Goal: Use online tool/utility: Utilize a website feature to perform a specific function

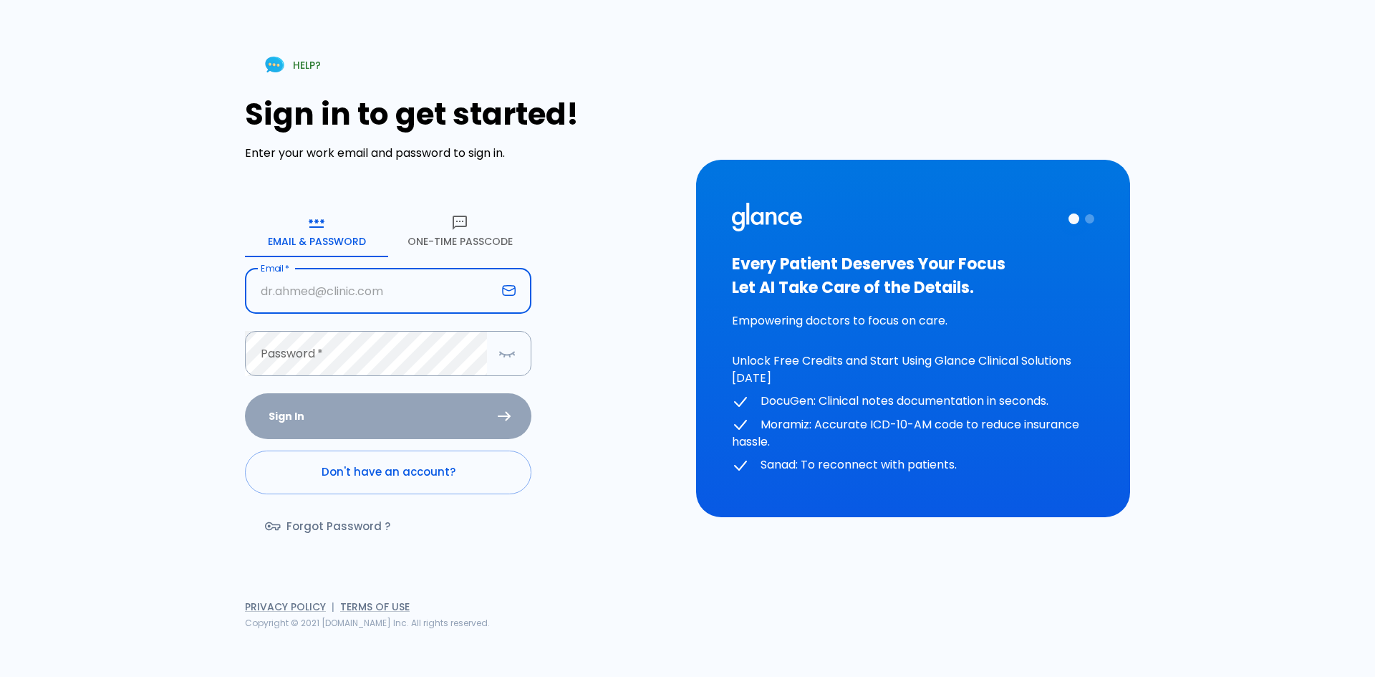
click at [355, 291] on input "Email   *" at bounding box center [370, 291] width 251 height 45
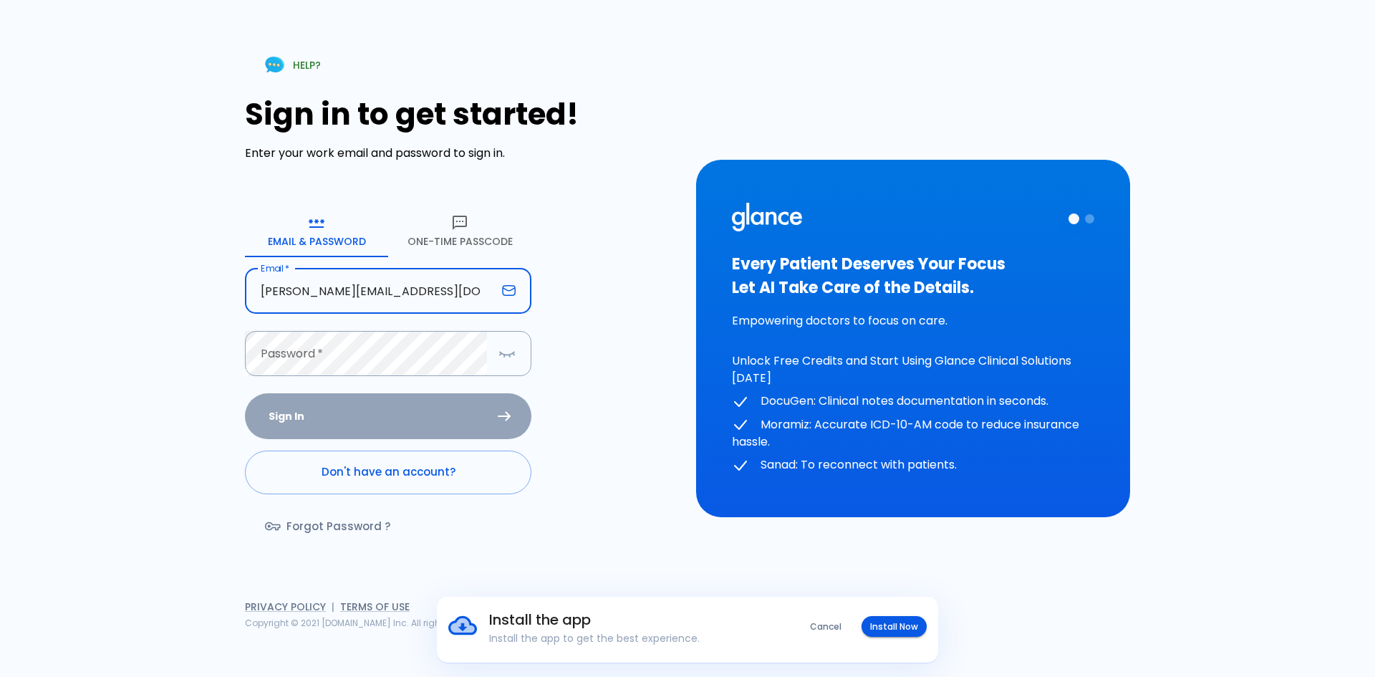
type input "m.radwan@ahmc.com.sa"
click at [401, 307] on input "m.radwan@ahmc.com.sa" at bounding box center [370, 291] width 251 height 45
click at [474, 219] on button "One-Time Passcode" at bounding box center [459, 232] width 143 height 52
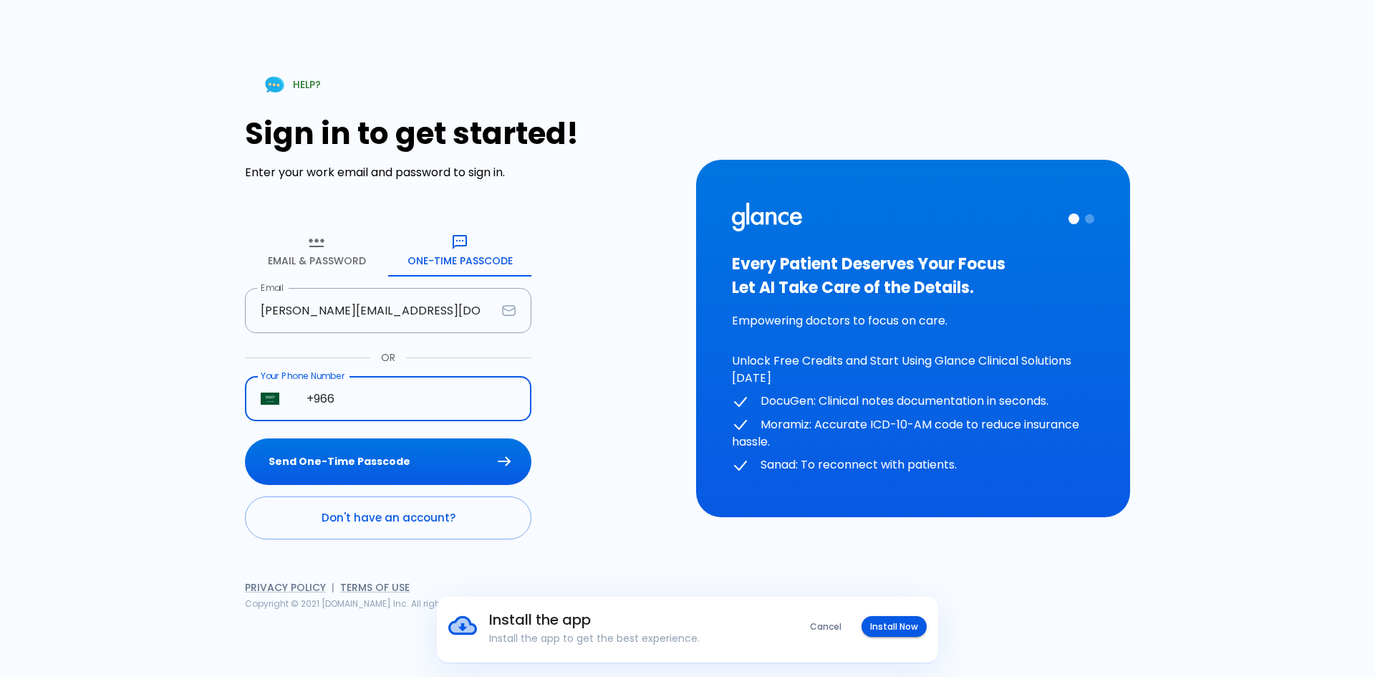
click at [382, 406] on input "+966" at bounding box center [411, 398] width 241 height 45
click at [405, 463] on button "Send One-Time Passcode" at bounding box center [388, 461] width 287 height 47
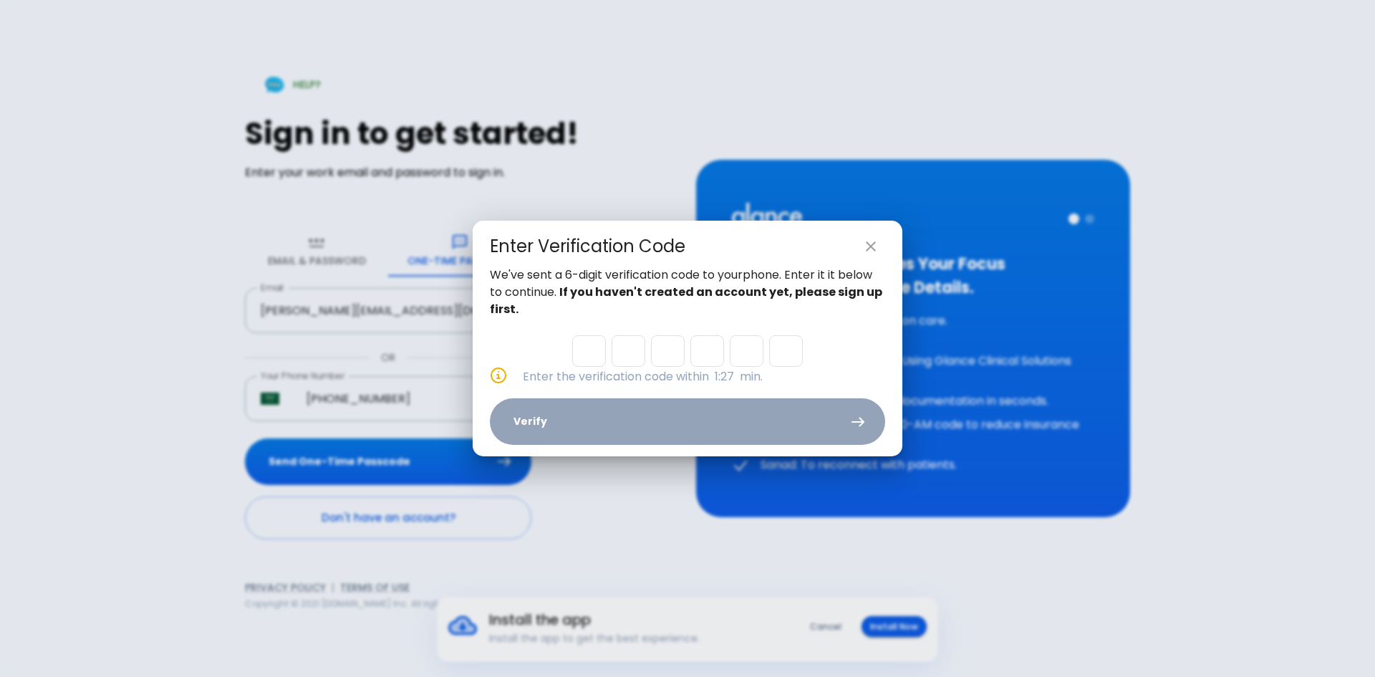
click at [875, 251] on icon "close" at bounding box center [870, 246] width 17 height 17
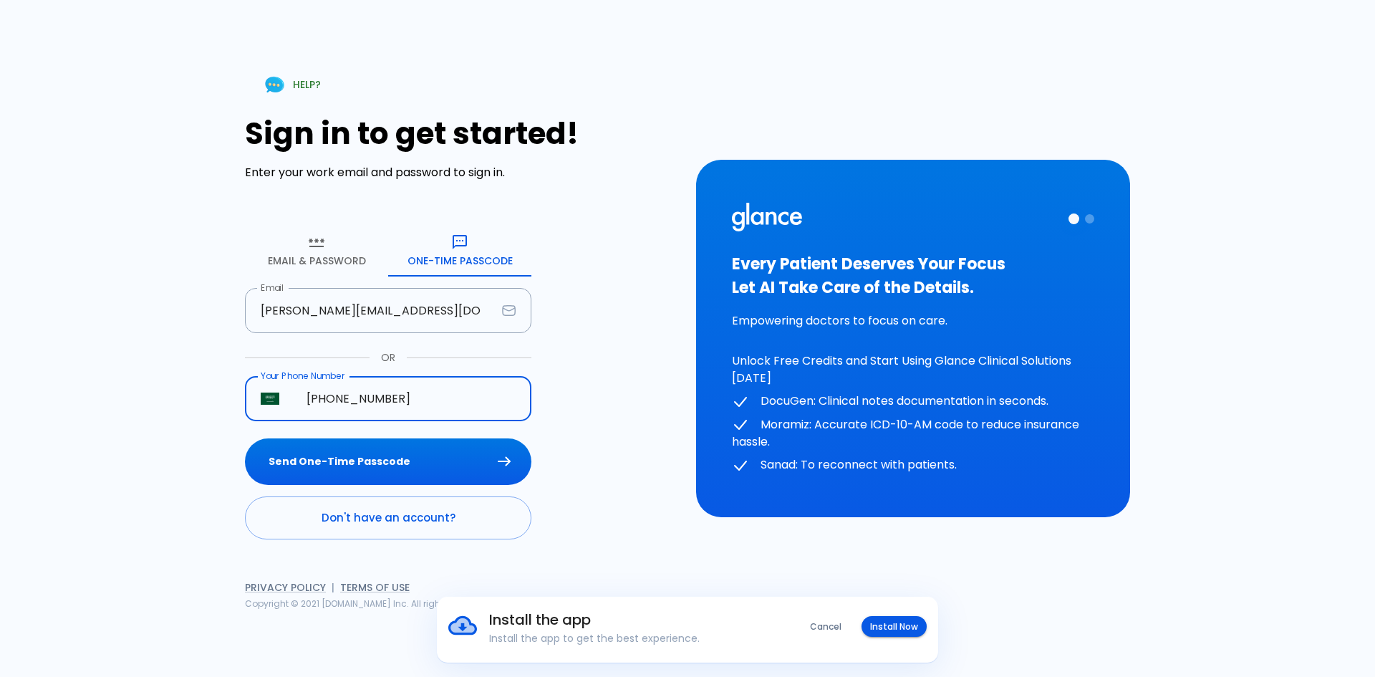
click at [438, 393] on input "+966 058 290 5480" at bounding box center [411, 398] width 241 height 45
click at [346, 401] on input "+966 058 290 5480" at bounding box center [411, 398] width 241 height 45
type input "+966 58 290 5480"
click at [385, 451] on button "Send One-Time Passcode" at bounding box center [388, 461] width 287 height 47
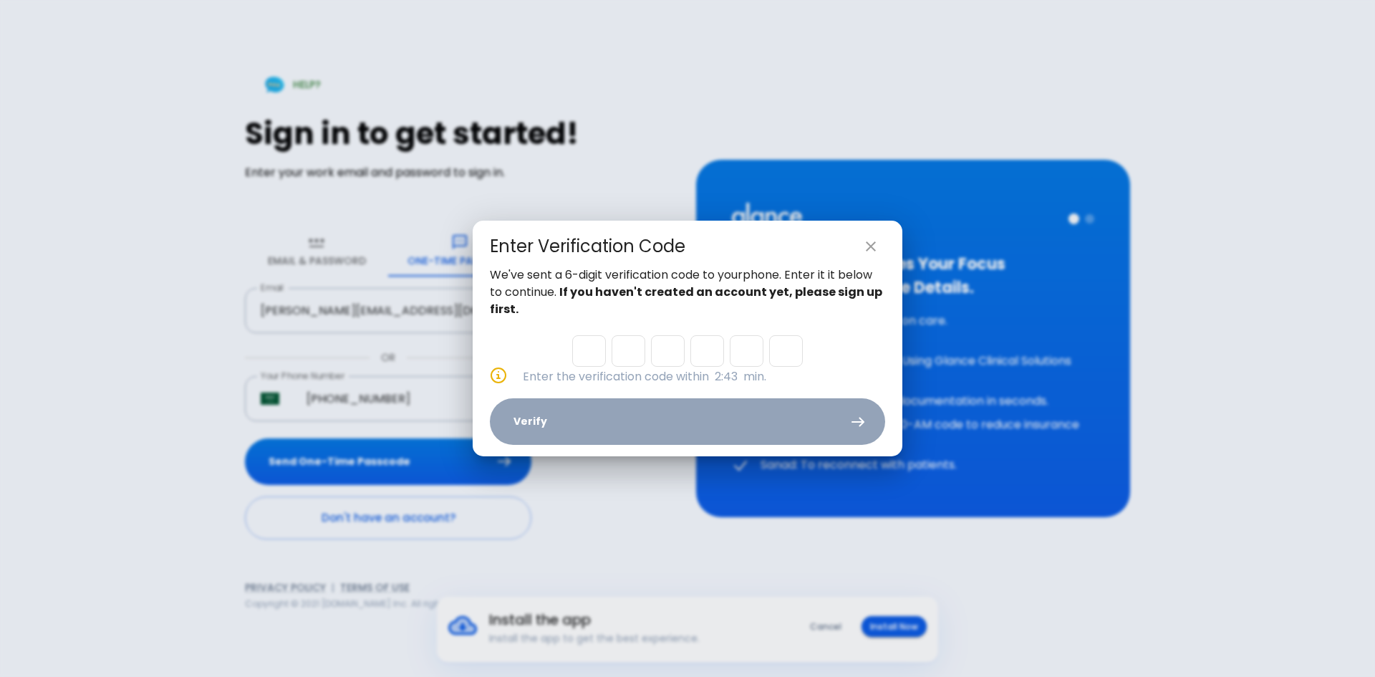
type input "2"
type input "9"
type input "0"
type input "3"
type input "5"
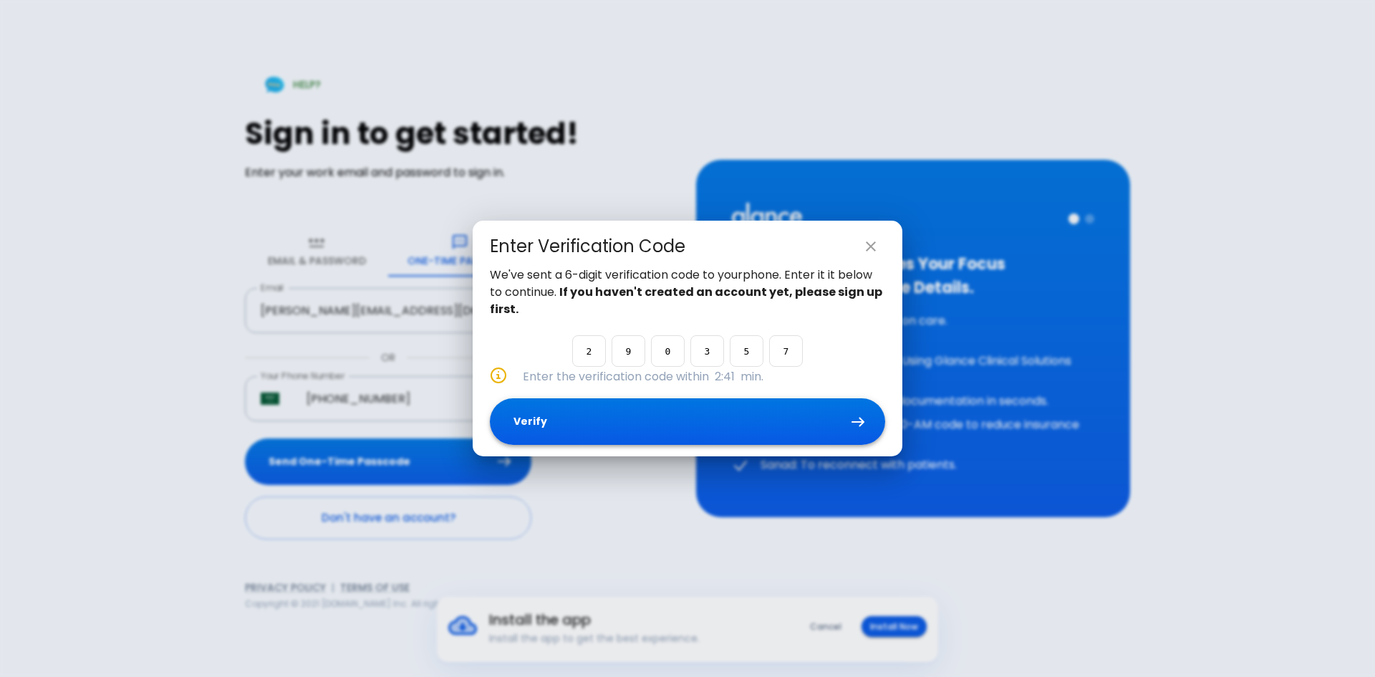
type input "7"
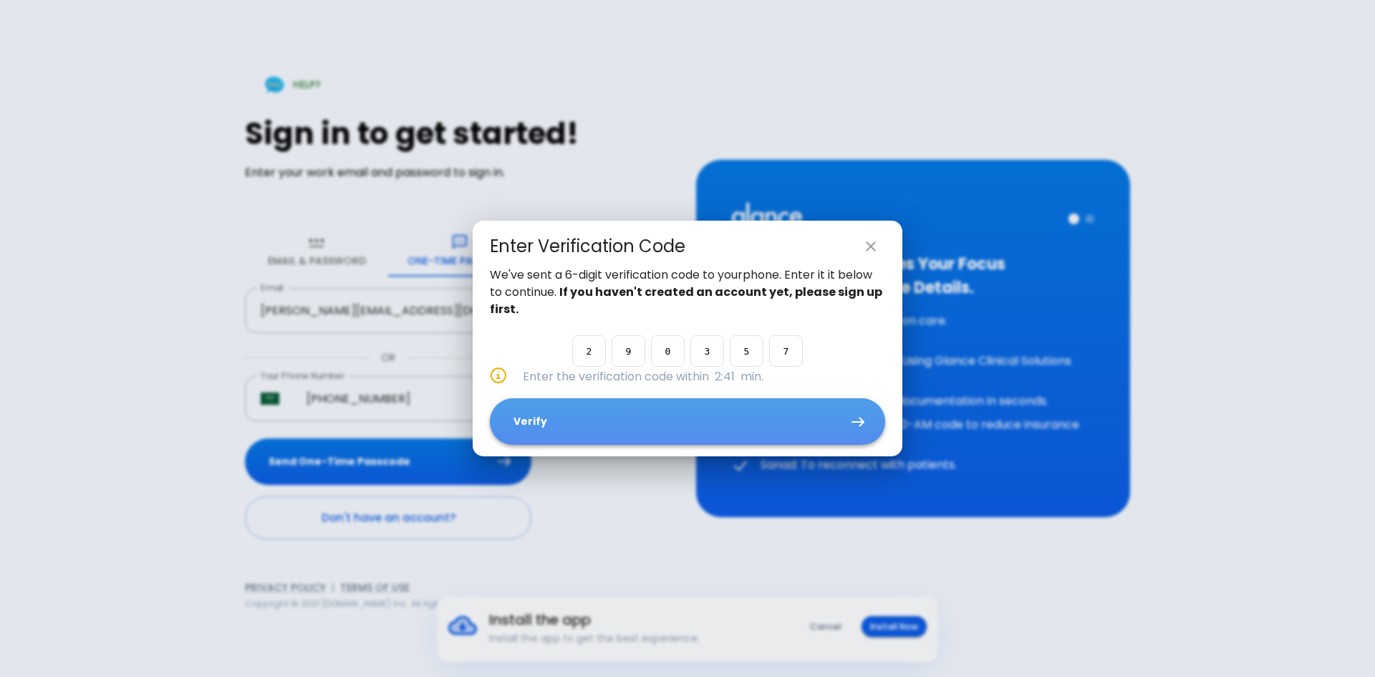
click at [804, 408] on button "Verify" at bounding box center [687, 421] width 395 height 47
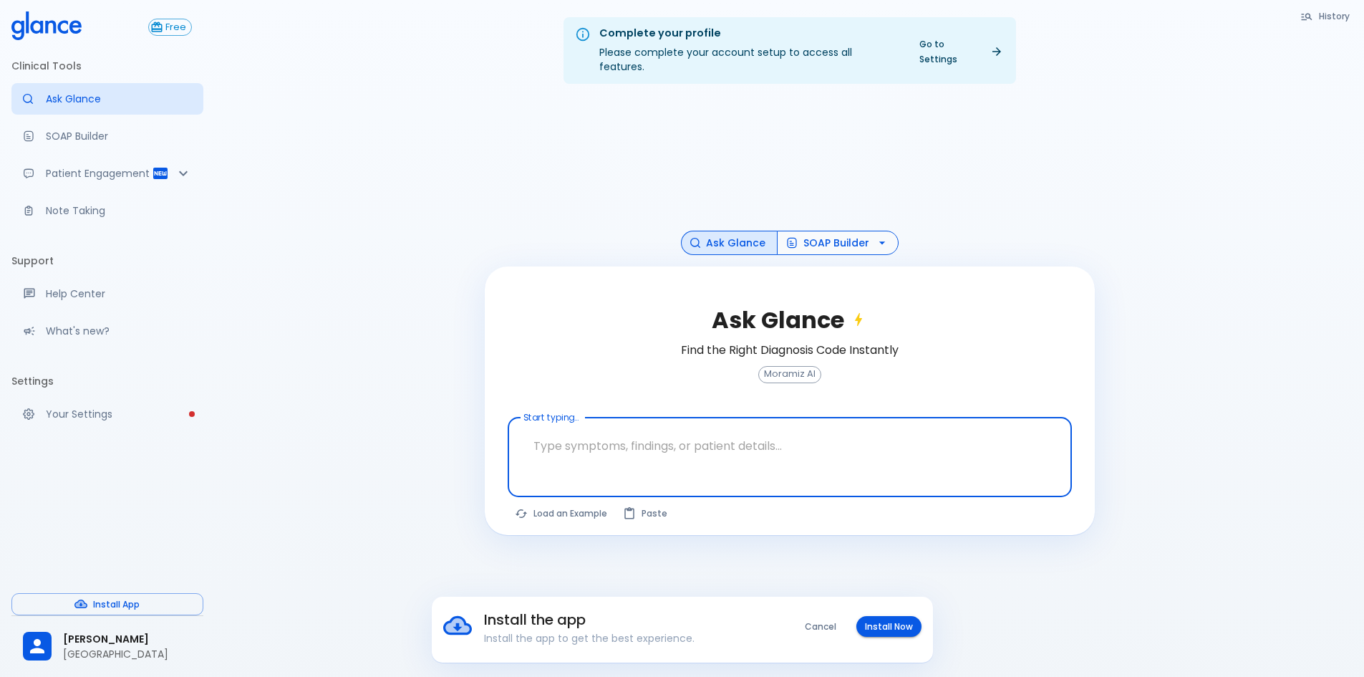
click at [832, 231] on button "SOAP Builder" at bounding box center [838, 243] width 122 height 25
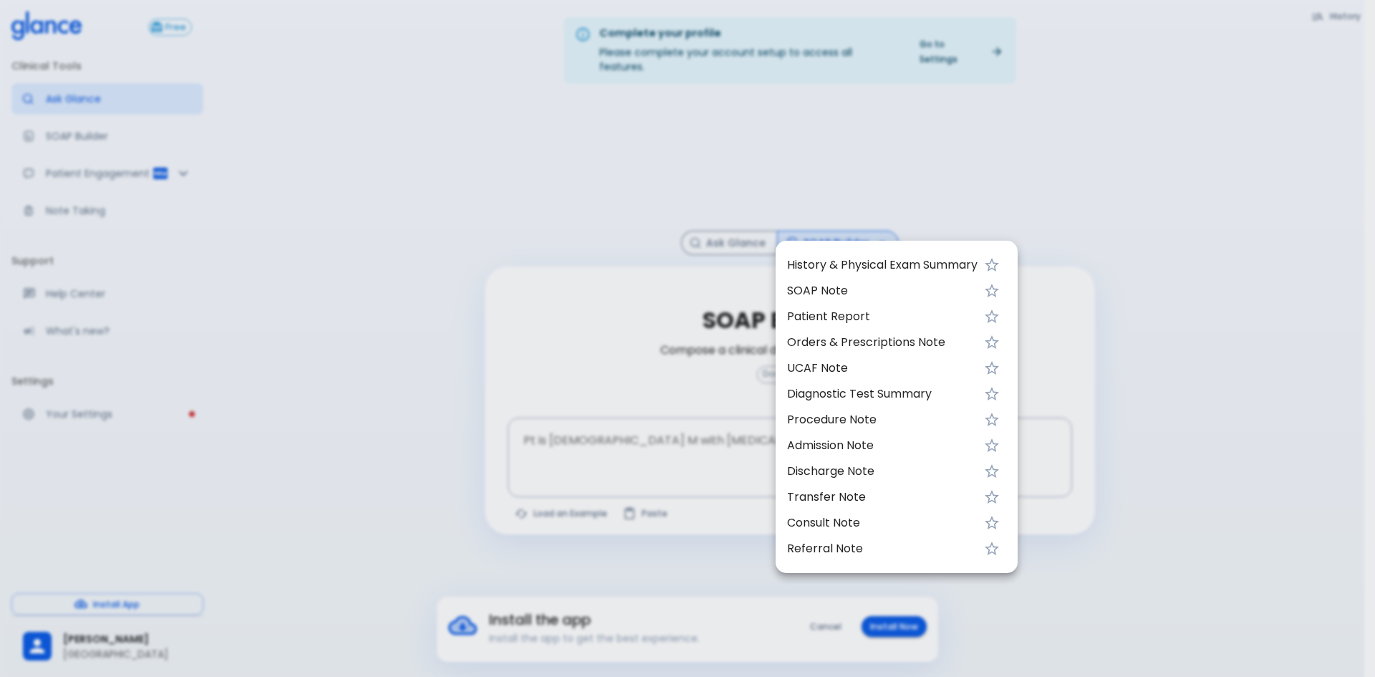
click at [617, 274] on div at bounding box center [687, 338] width 1375 height 677
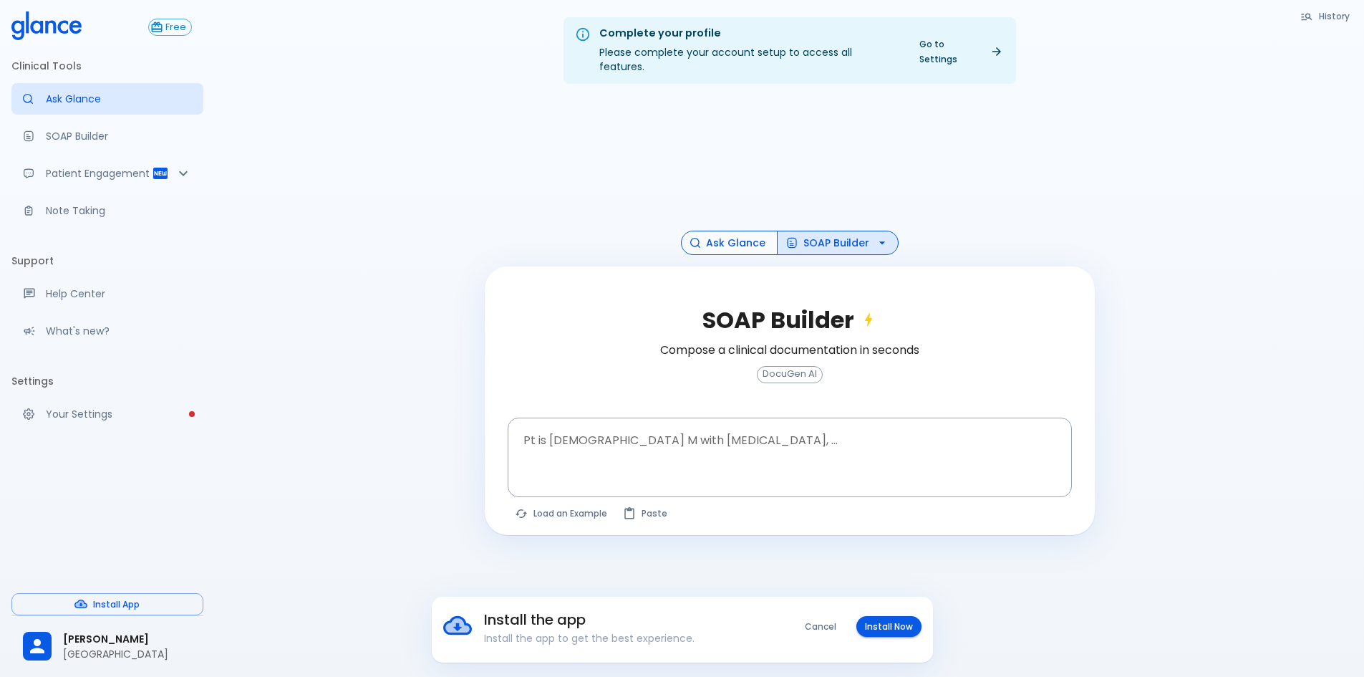
click at [727, 231] on button "Ask Glance" at bounding box center [729, 243] width 97 height 25
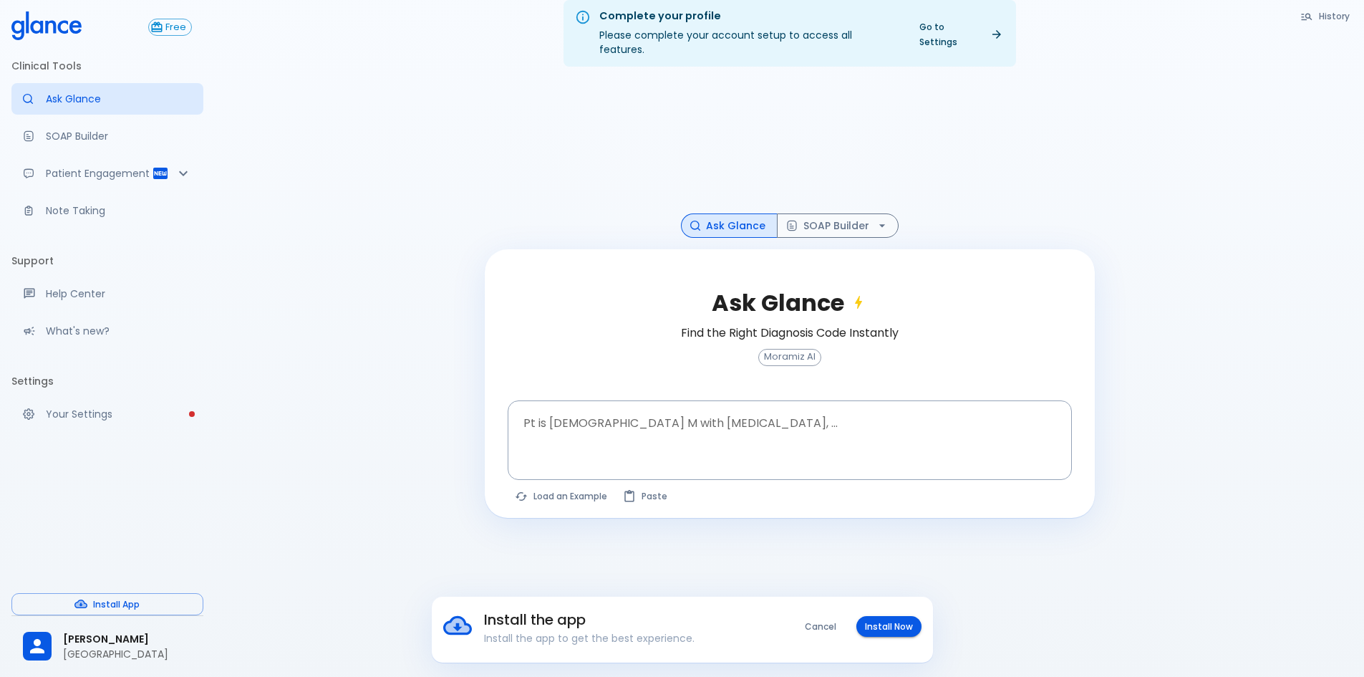
scroll to position [34, 0]
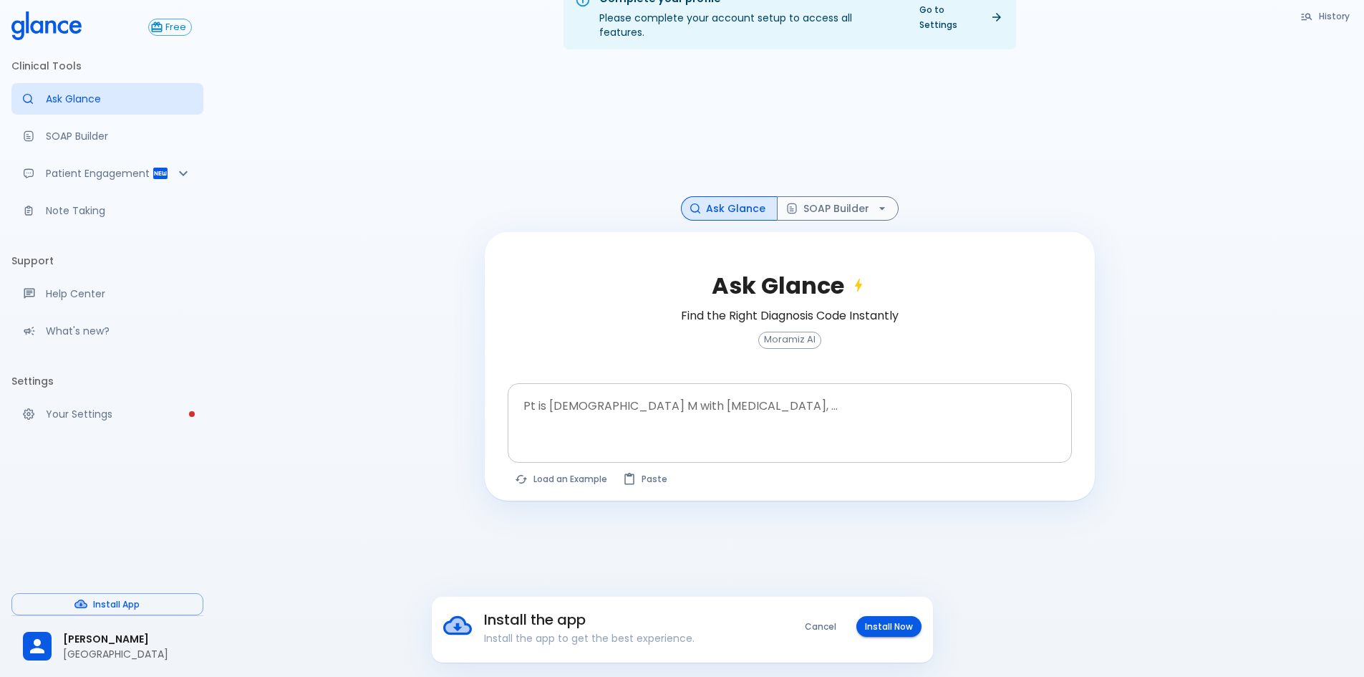
click at [720, 405] on textarea "Pt is 35 yo M with chest pain, ..." at bounding box center [790, 411] width 544 height 45
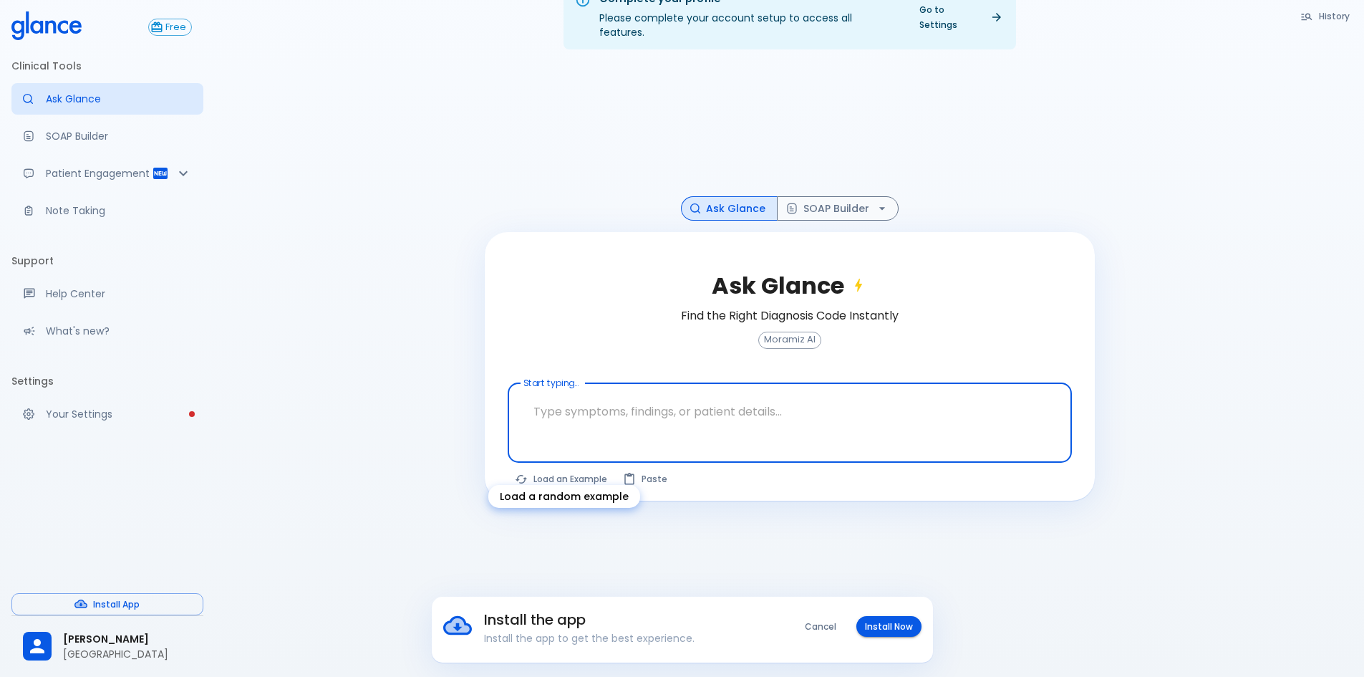
click at [566, 468] on button "Load an Example" at bounding box center [562, 478] width 108 height 21
type textarea "30F, weight loss, [MEDICAL_DATA], [MEDICAL_DATA], HR 121, [MEDICAL_DATA], TSH u…"
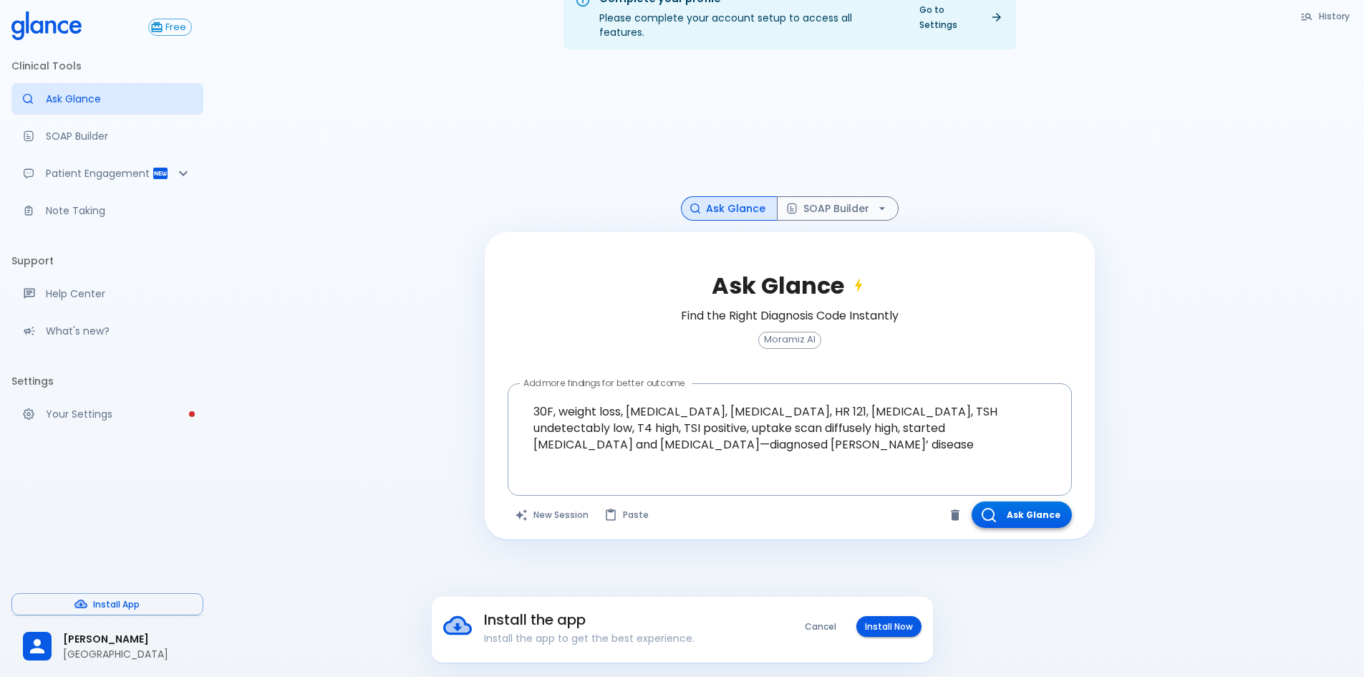
click at [1023, 503] on button "Ask Glance" at bounding box center [1022, 514] width 100 height 27
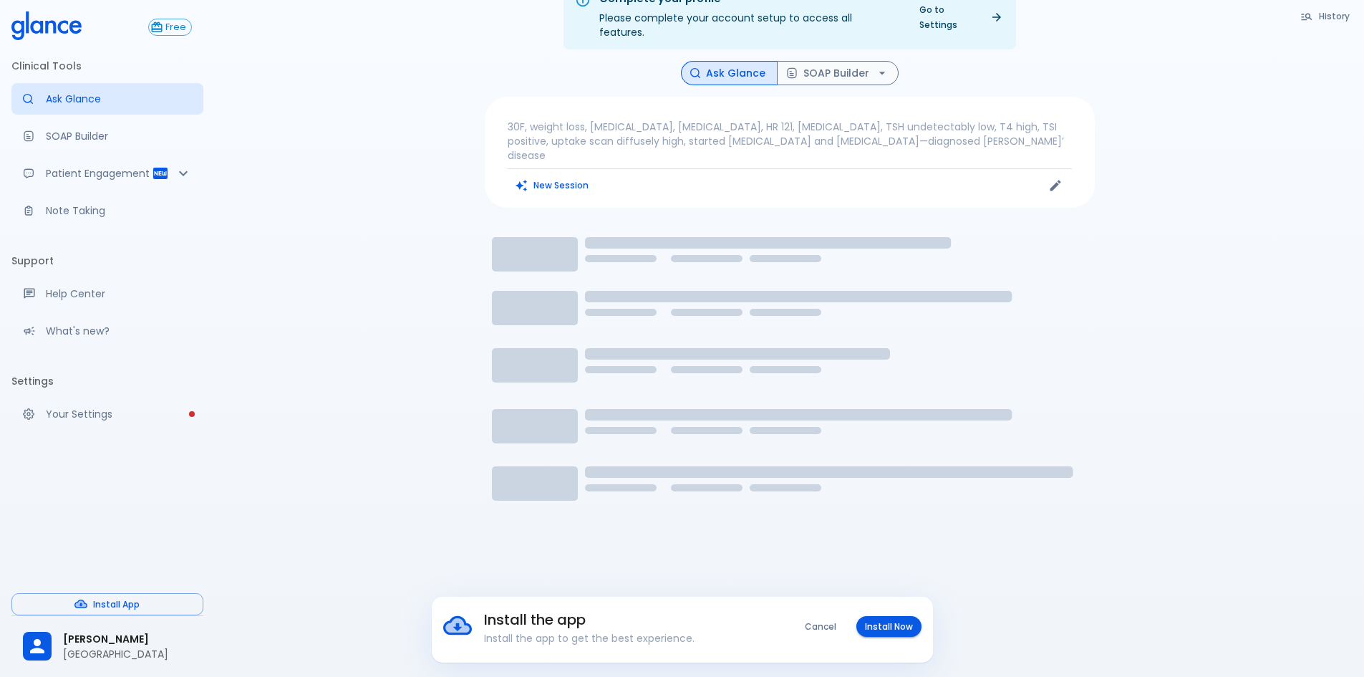
scroll to position [0, 0]
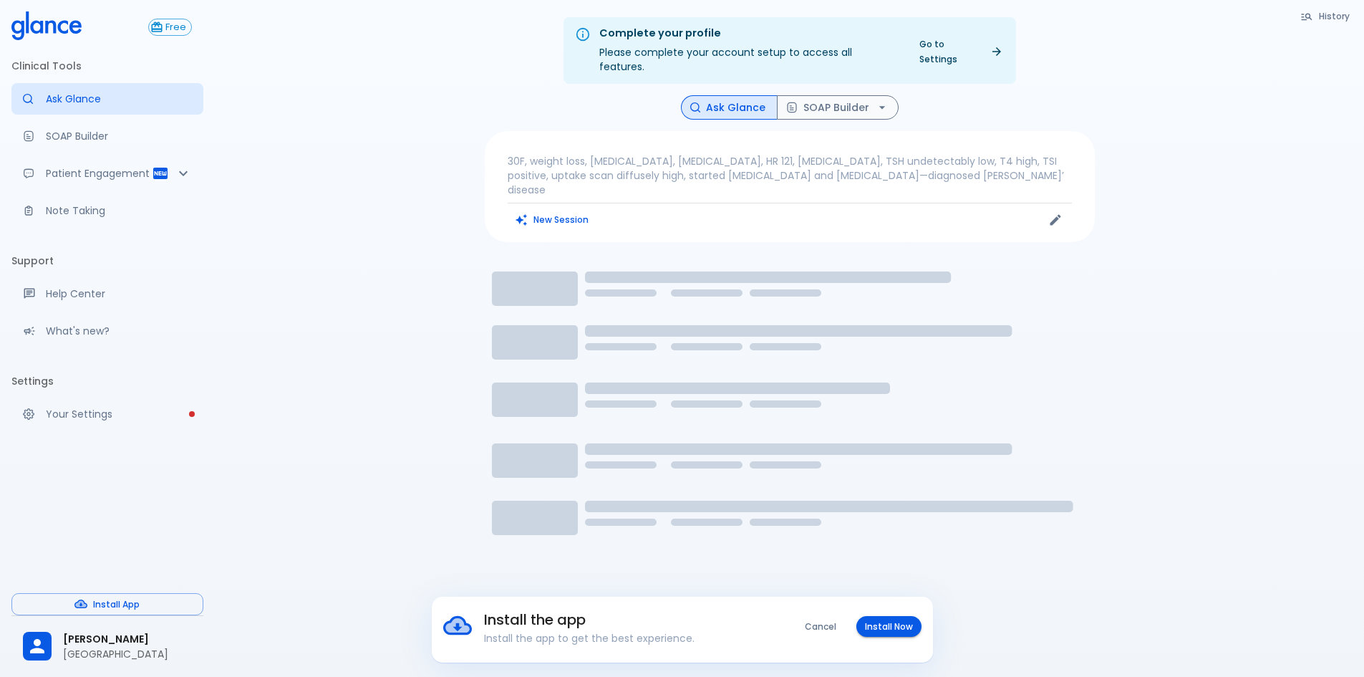
click at [824, 627] on button "Cancel" at bounding box center [820, 626] width 49 height 21
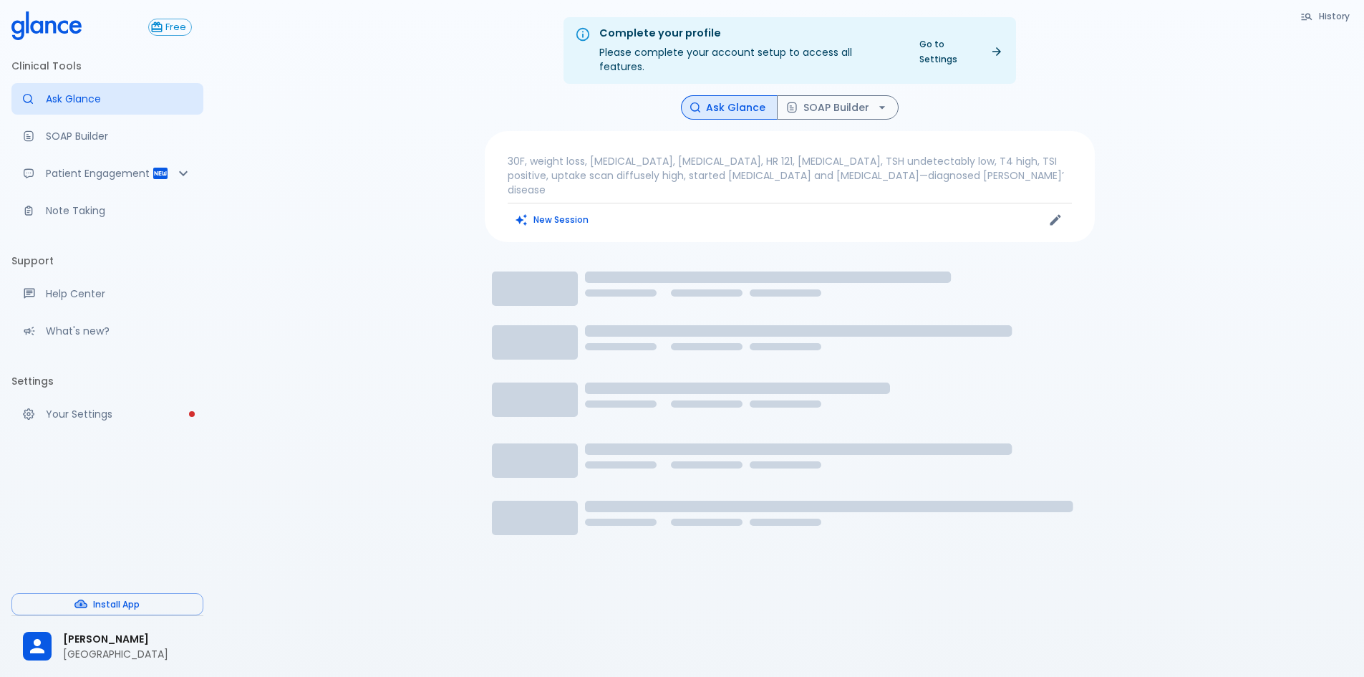
click at [1325, 12] on button "History" at bounding box center [1326, 16] width 65 height 21
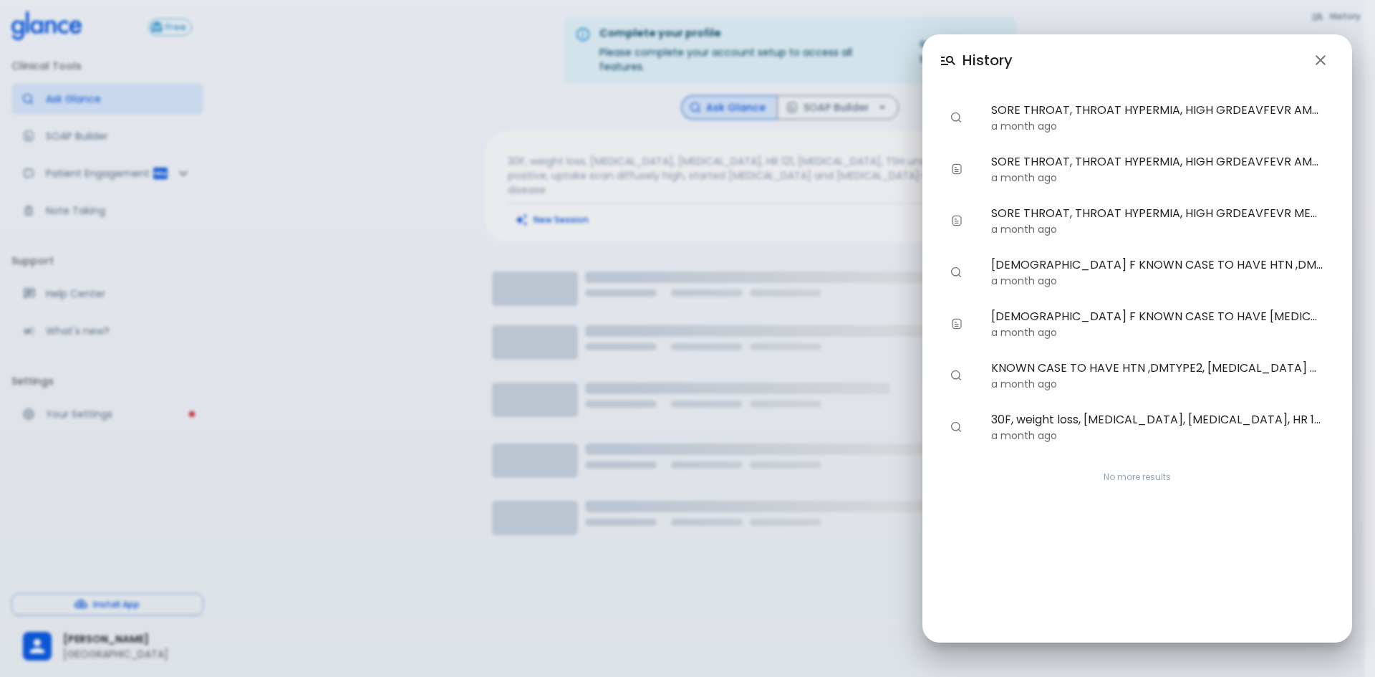
click at [1324, 65] on icon "button" at bounding box center [1320, 60] width 17 height 17
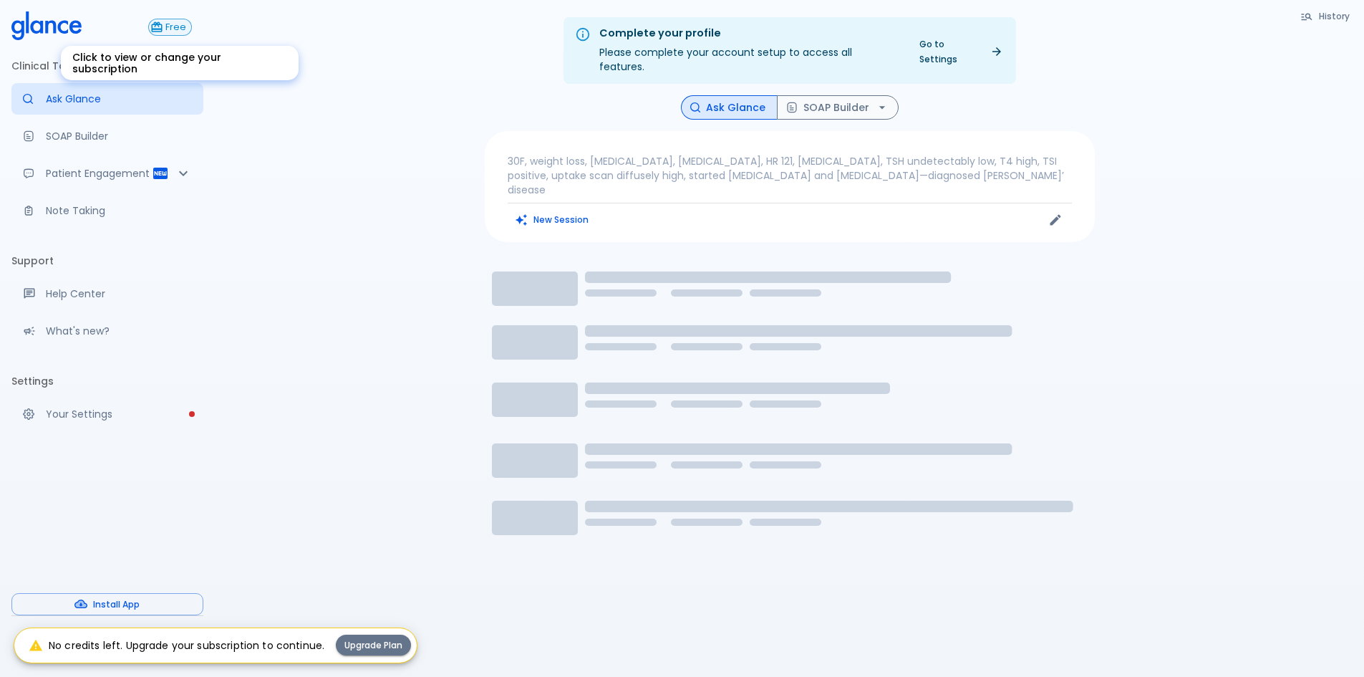
click at [183, 32] on span "Free" at bounding box center [175, 27] width 31 height 11
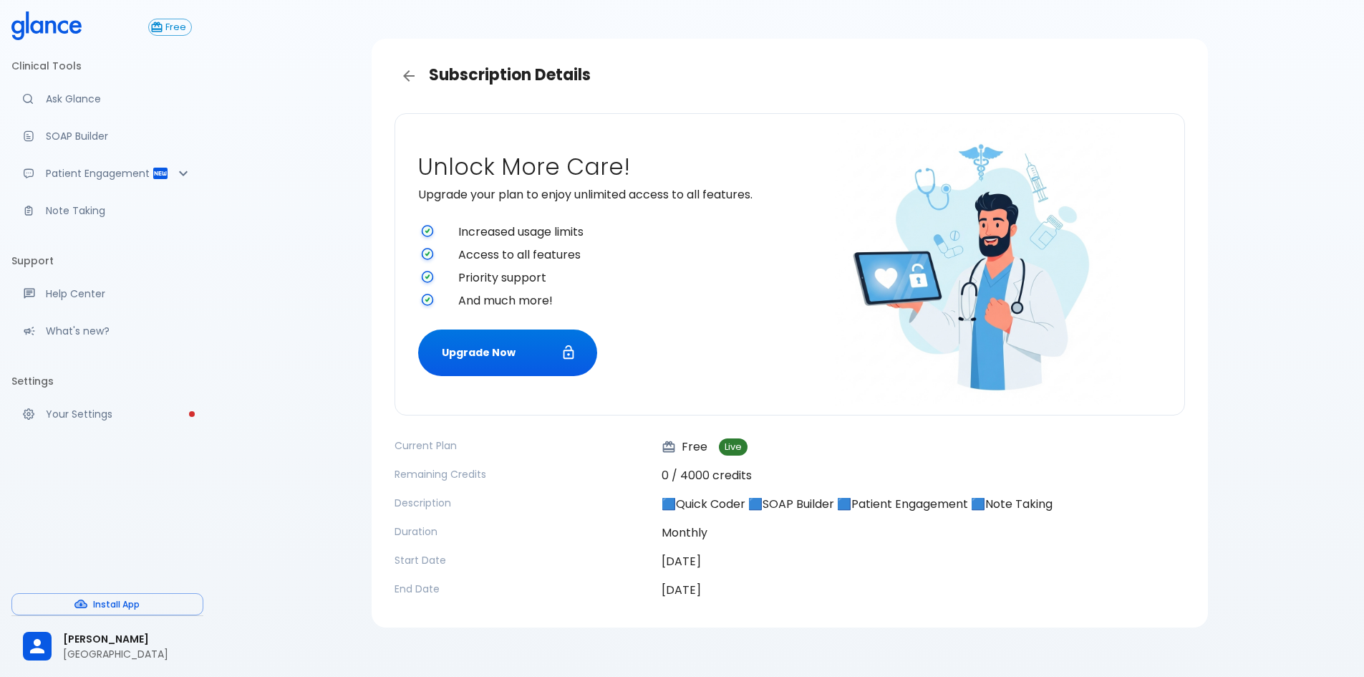
scroll to position [38, 0]
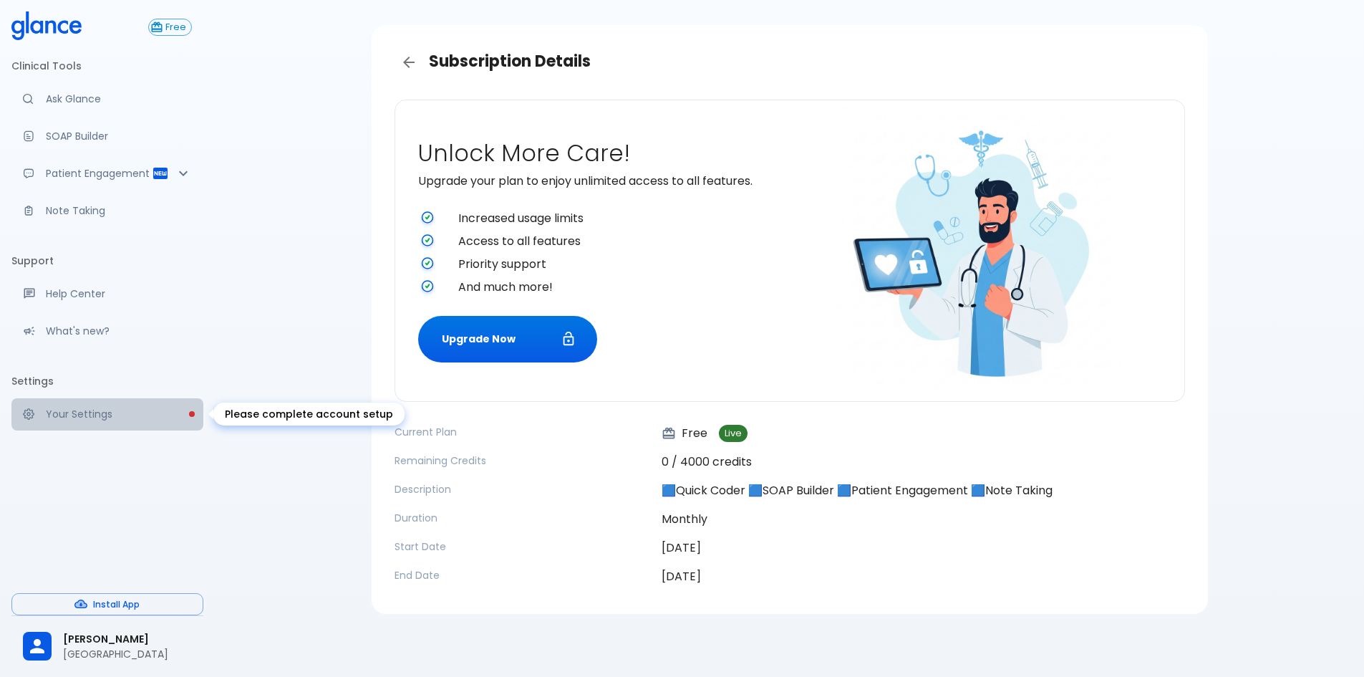
click at [164, 414] on p "Your Settings" at bounding box center [119, 414] width 146 height 14
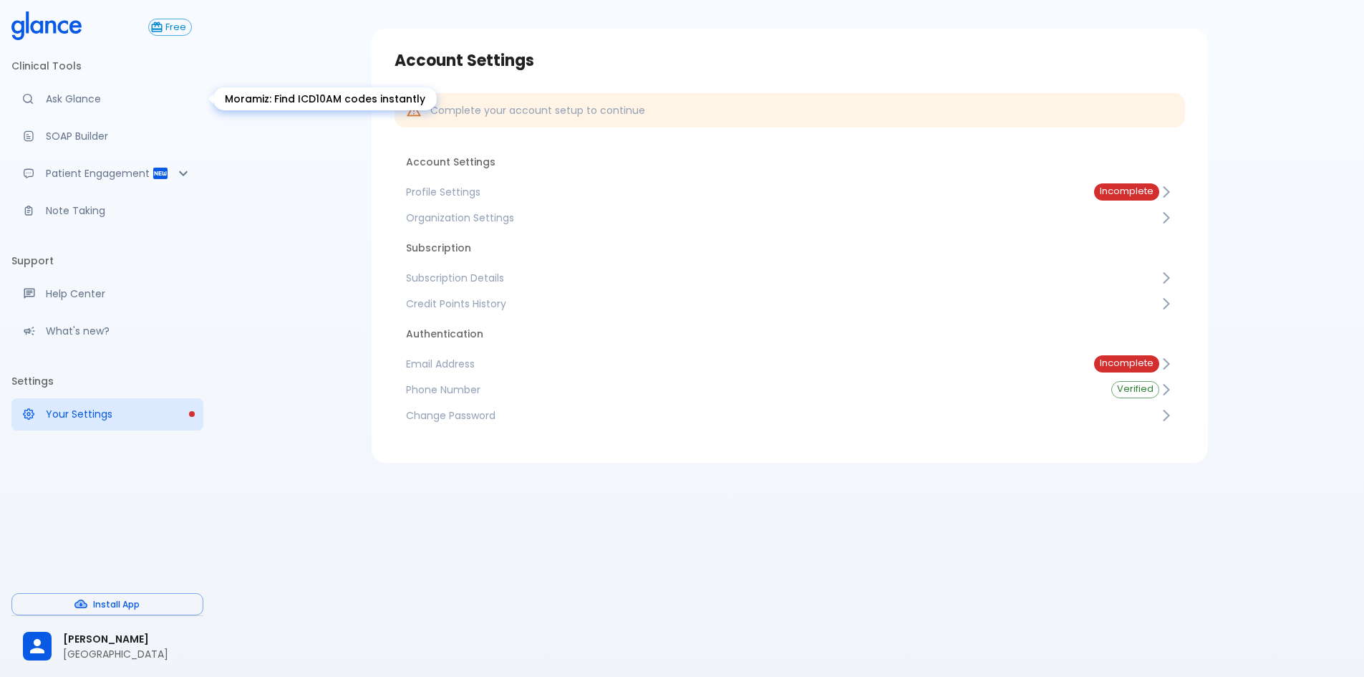
click at [62, 98] on p "Ask Glance" at bounding box center [119, 99] width 146 height 14
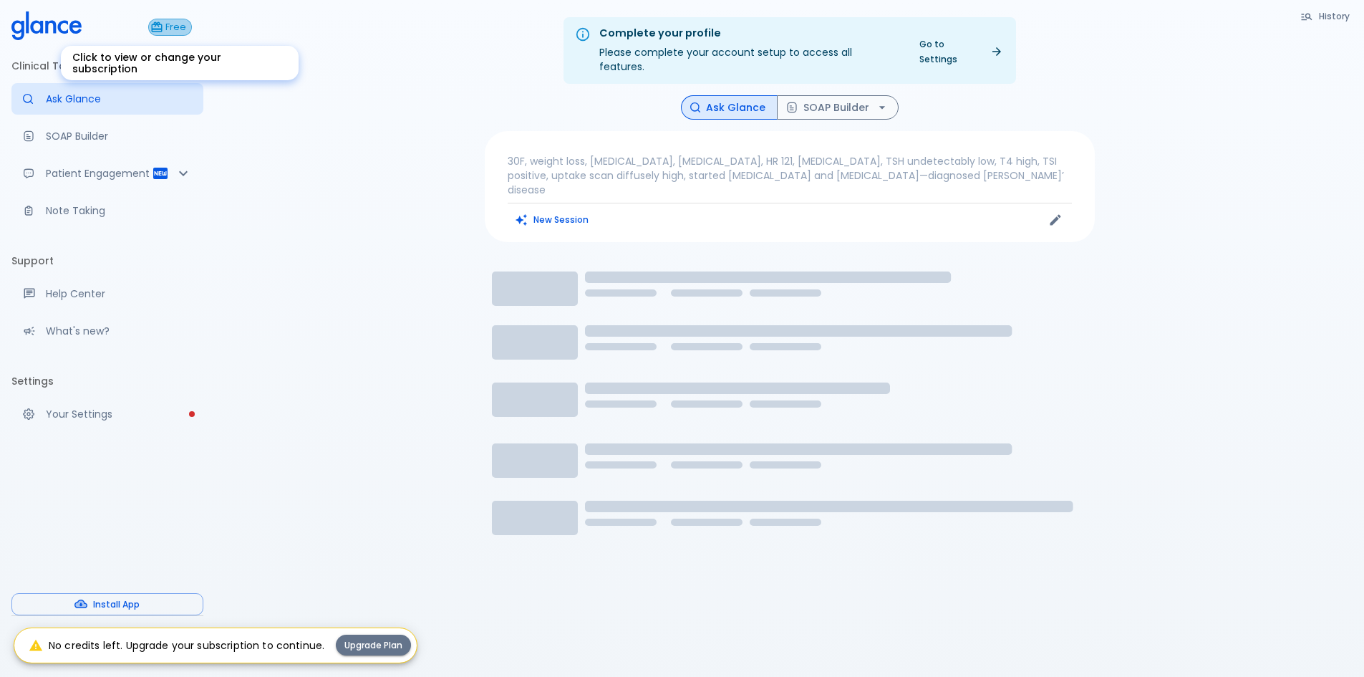
click at [169, 27] on span "Free" at bounding box center [175, 27] width 31 height 11
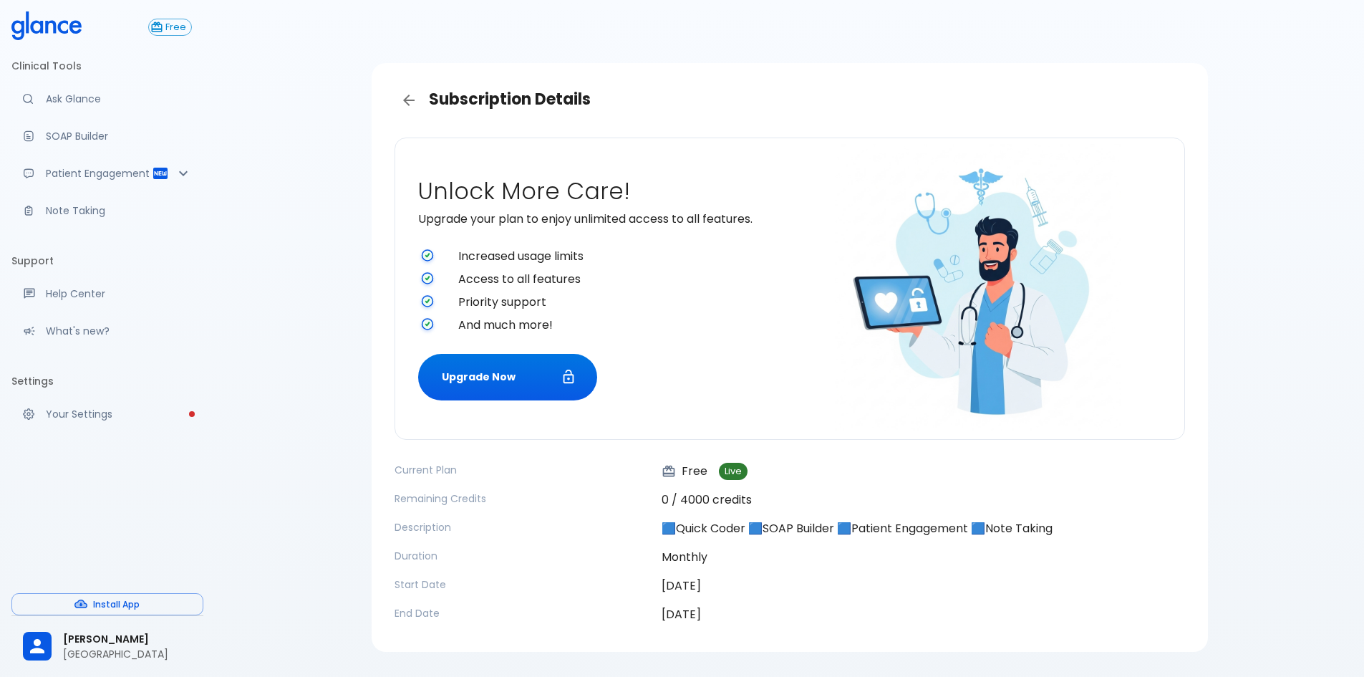
click at [107, 413] on p "Your Settings" at bounding box center [119, 414] width 146 height 14
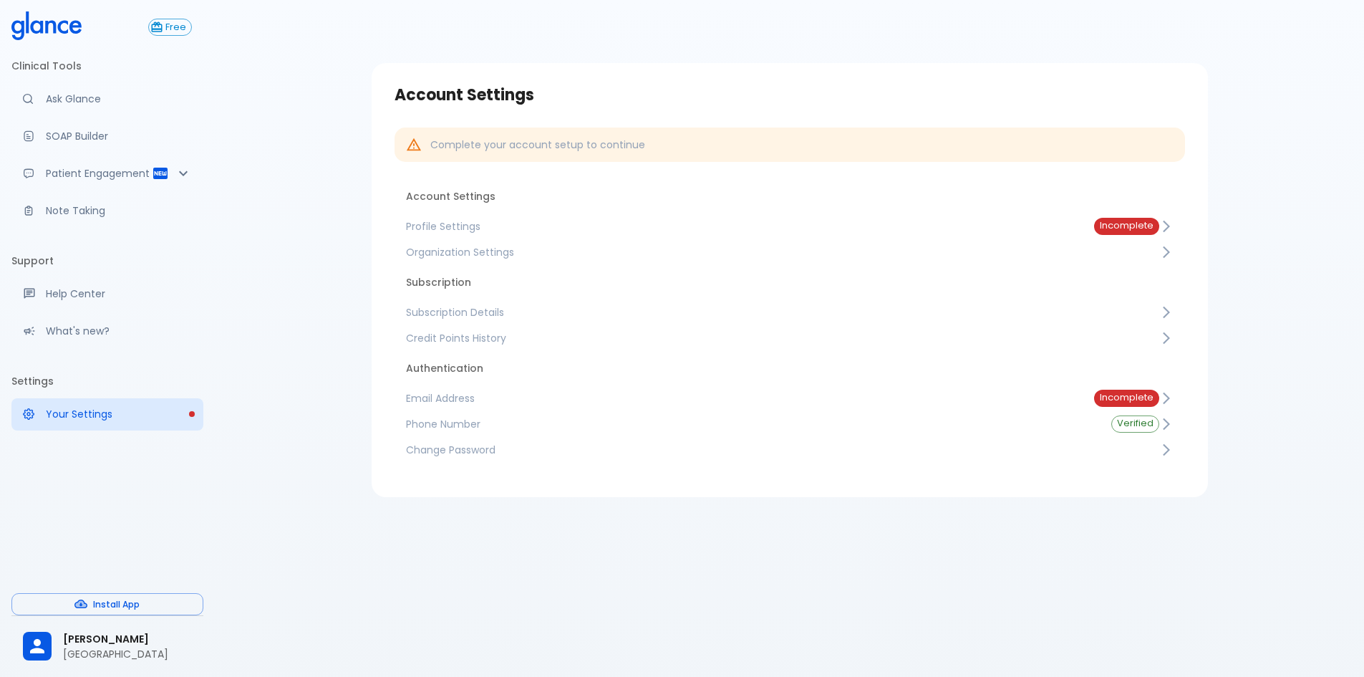
click at [52, 40] on link at bounding box center [46, 27] width 70 height 32
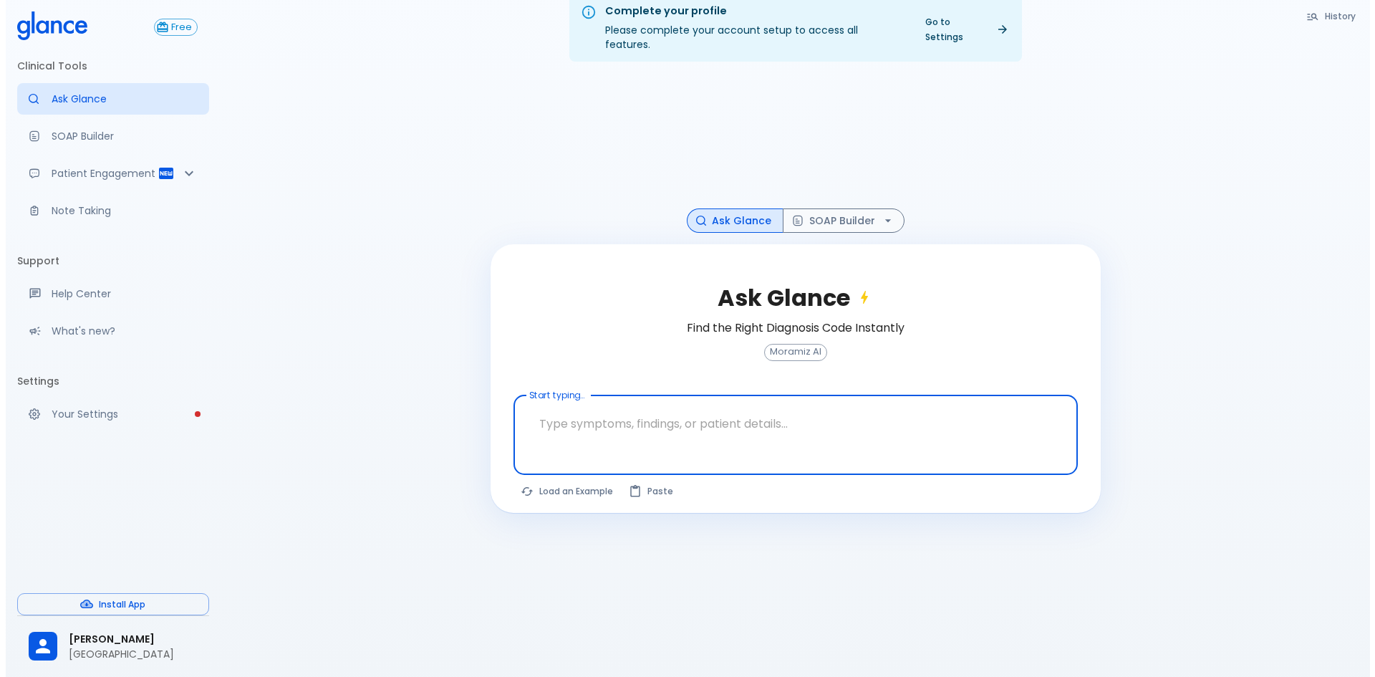
scroll to position [34, 0]
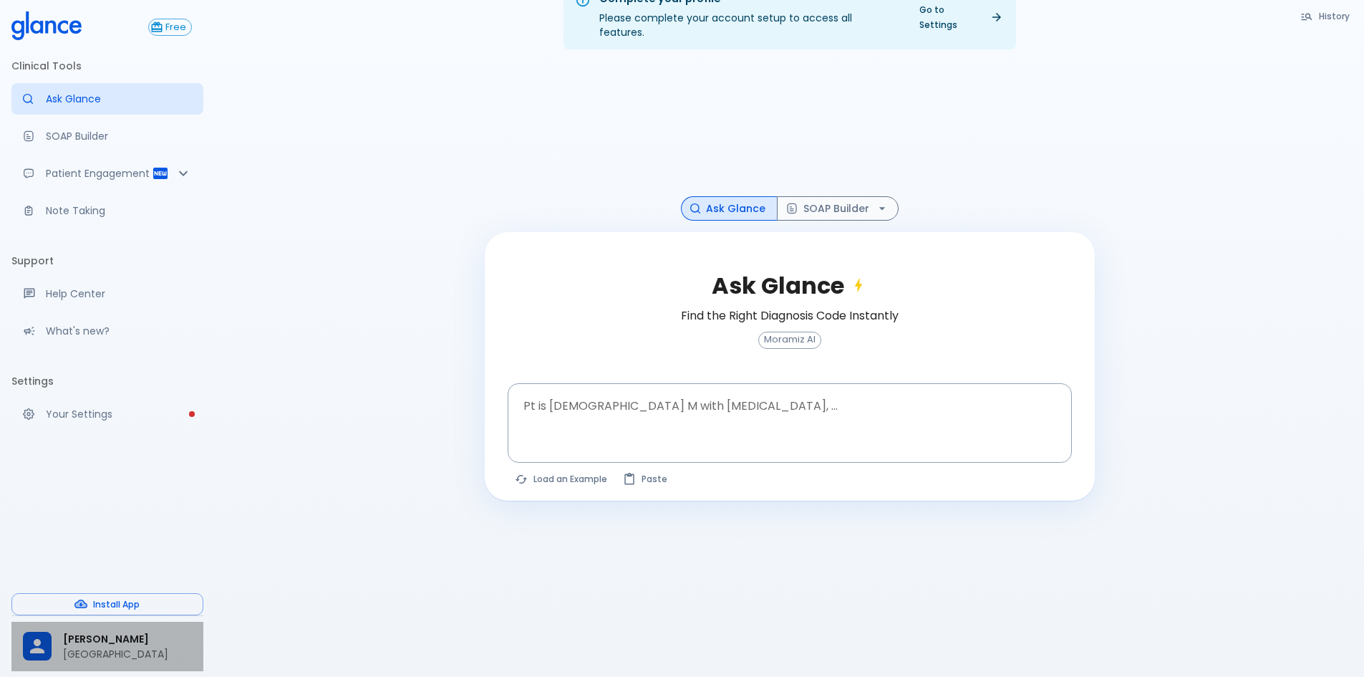
click at [118, 642] on span "[PERSON_NAME]" at bounding box center [127, 639] width 129 height 15
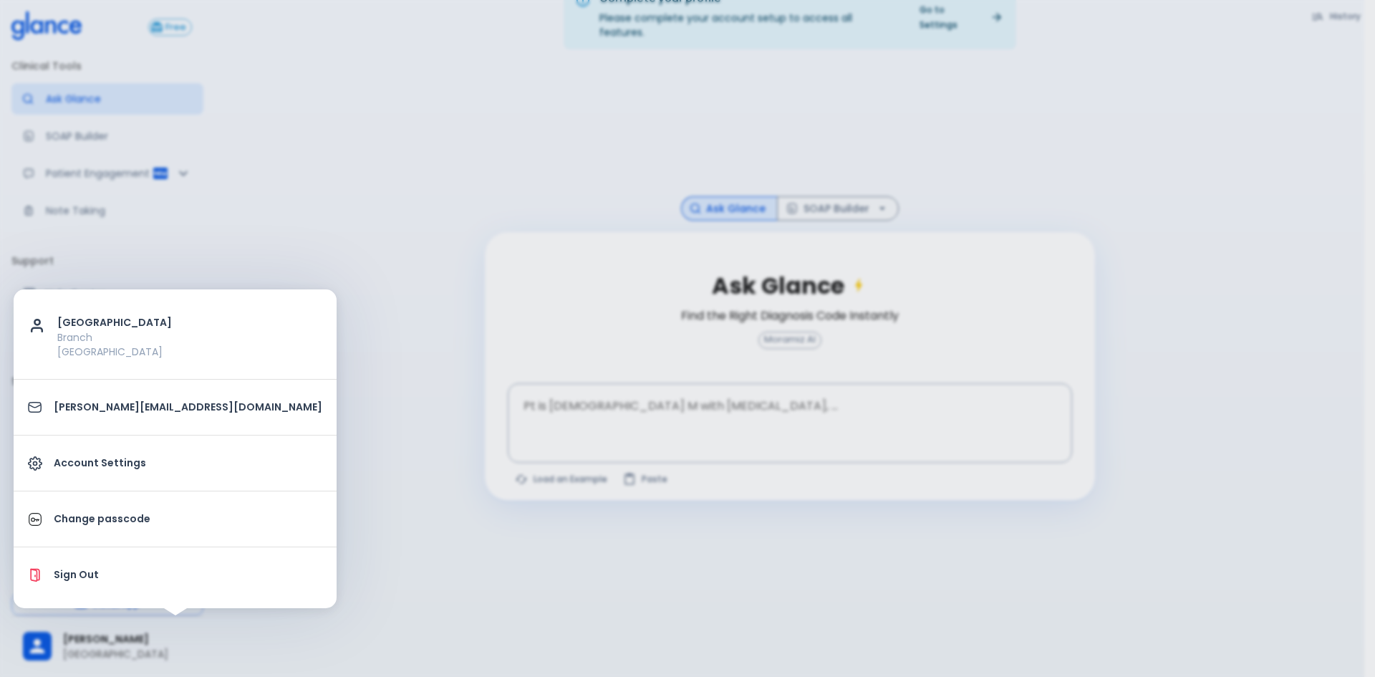
click at [99, 581] on p "Sign Out" at bounding box center [188, 574] width 269 height 15
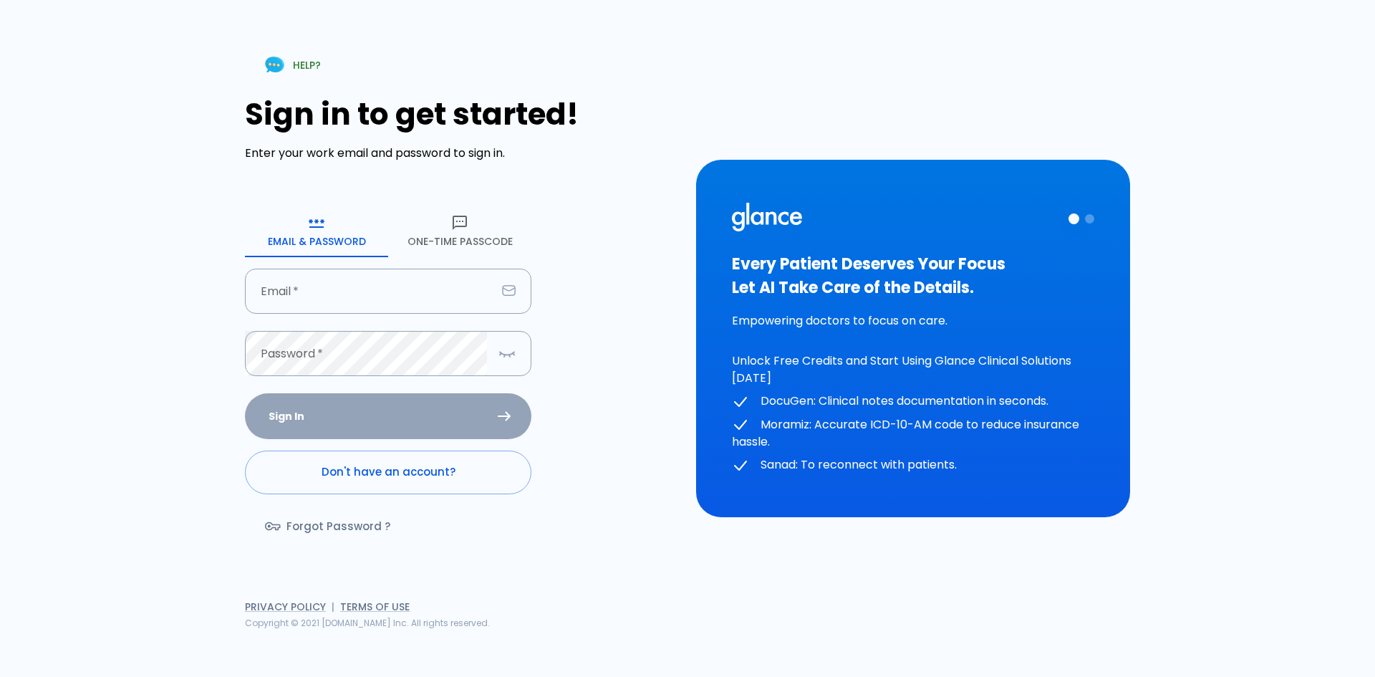
click at [447, 233] on button "One-Time Passcode" at bounding box center [459, 232] width 143 height 52
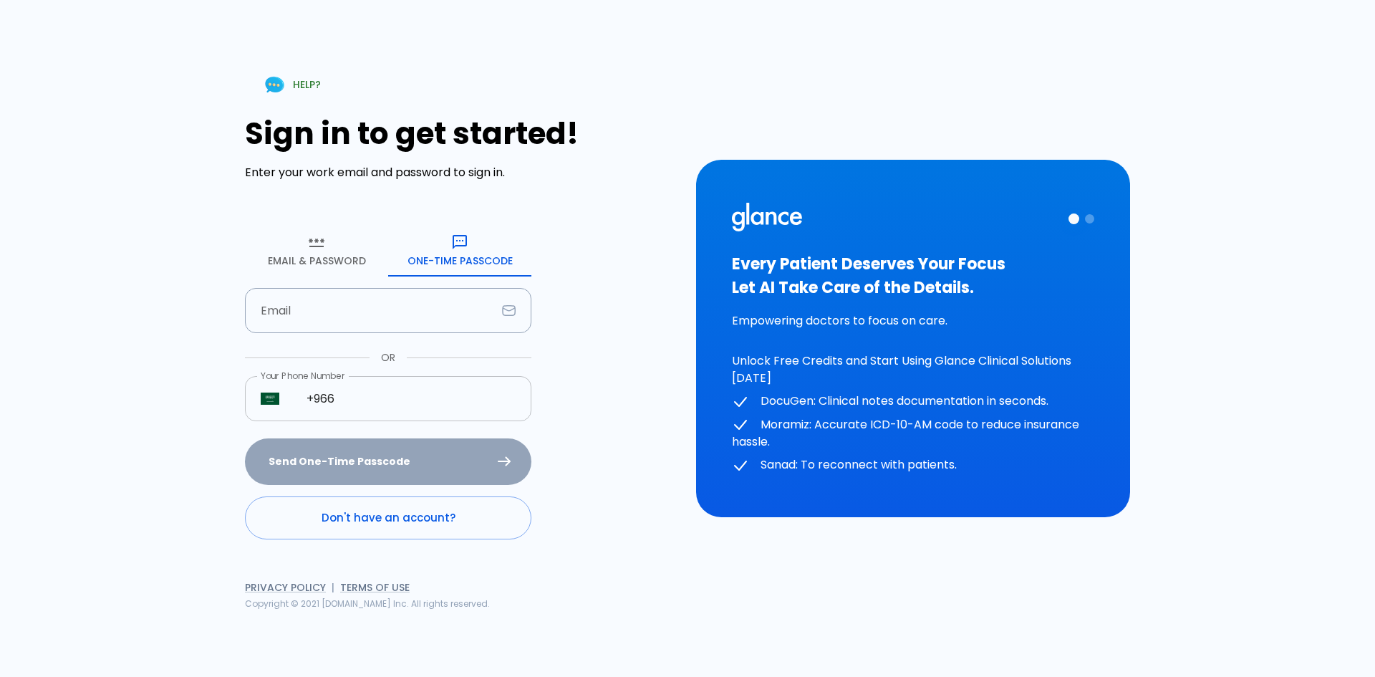
click at [382, 398] on input "+966" at bounding box center [411, 398] width 241 height 45
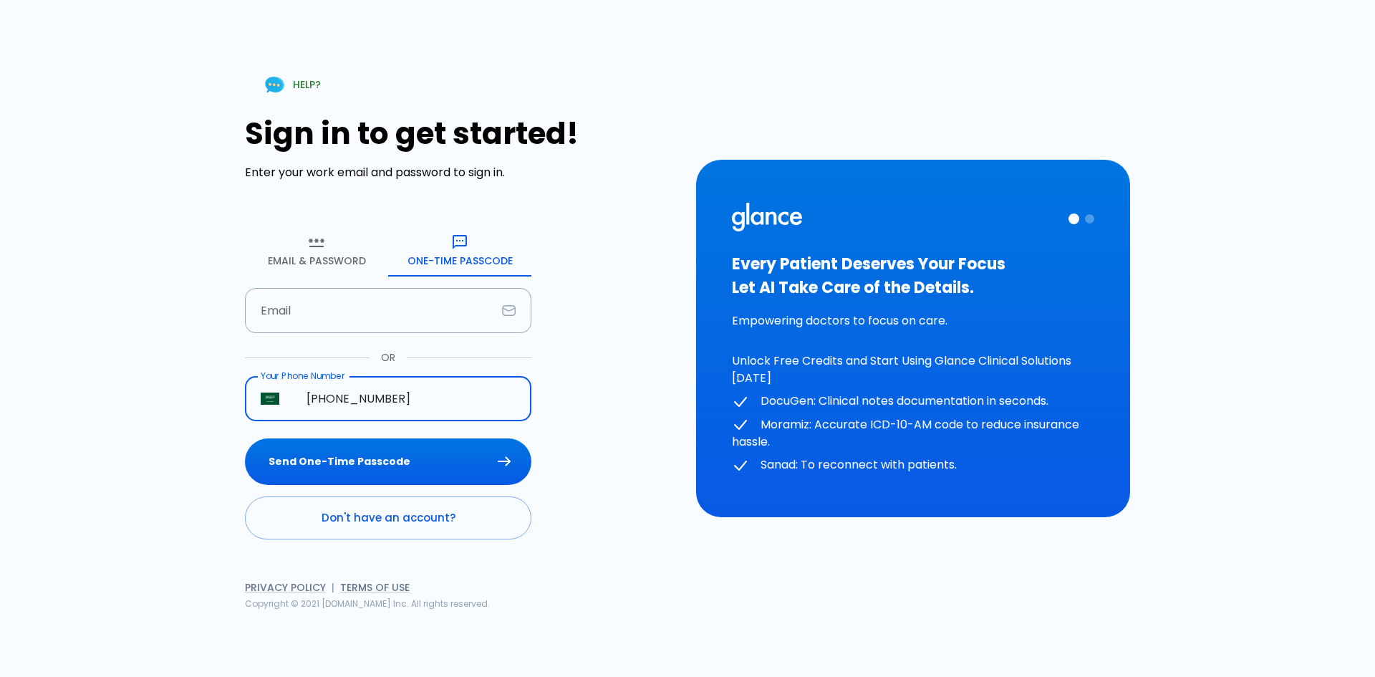
click at [347, 398] on input "+966 058 290 5480" at bounding box center [411, 398] width 241 height 45
type input "+966 58 290 5480"
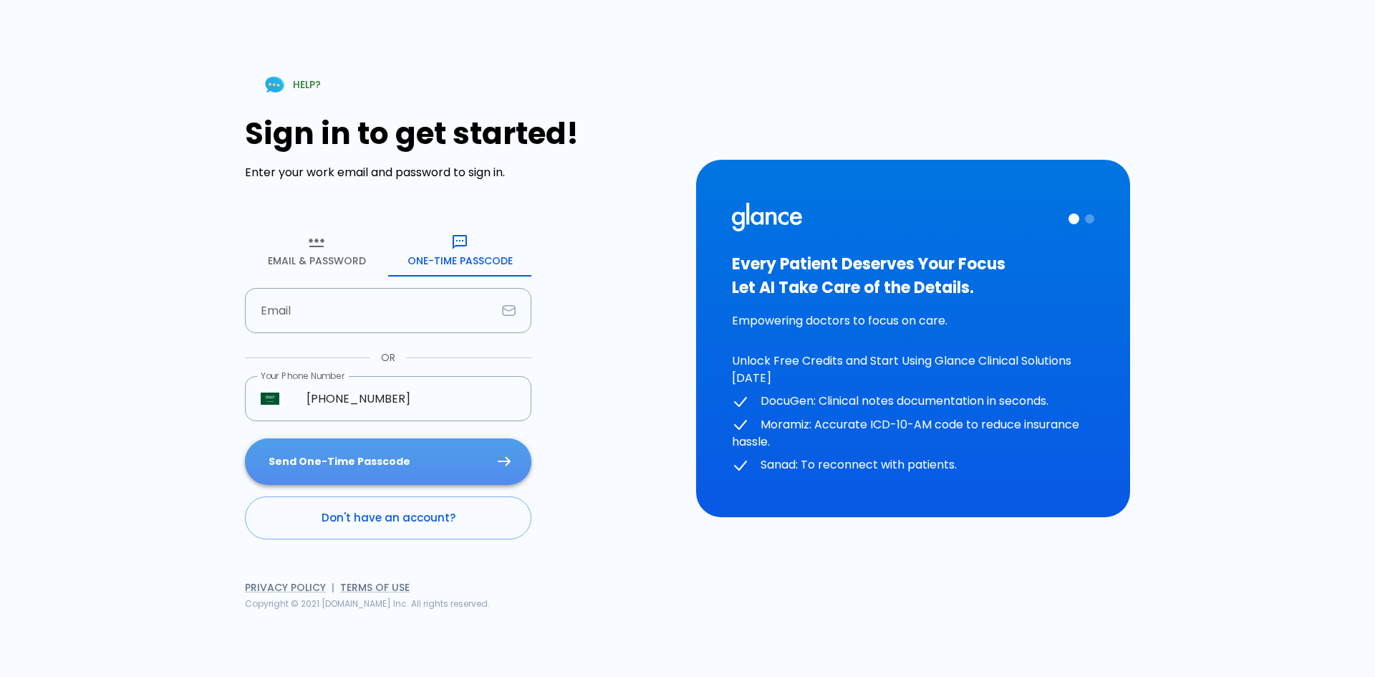
click at [375, 463] on button "Send One-Time Passcode" at bounding box center [388, 461] width 287 height 47
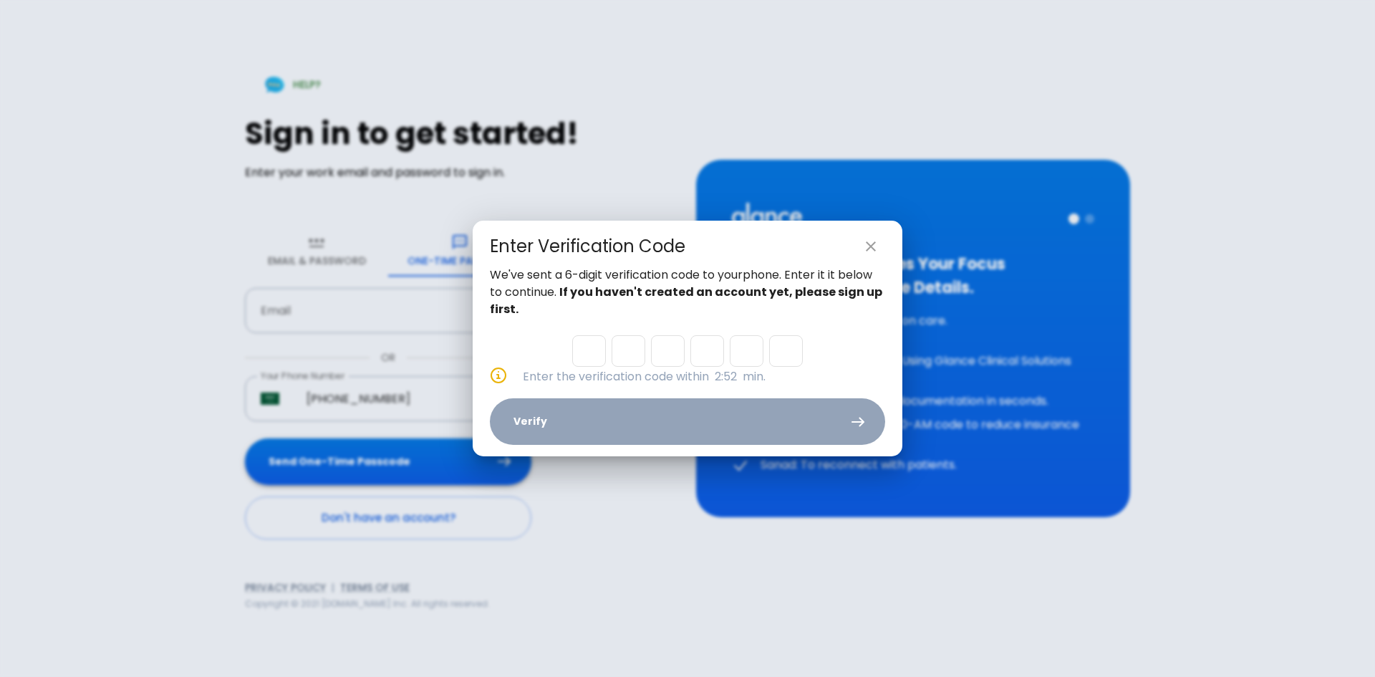
type input "1"
type input "8"
type input "5"
type input "9"
type input "8"
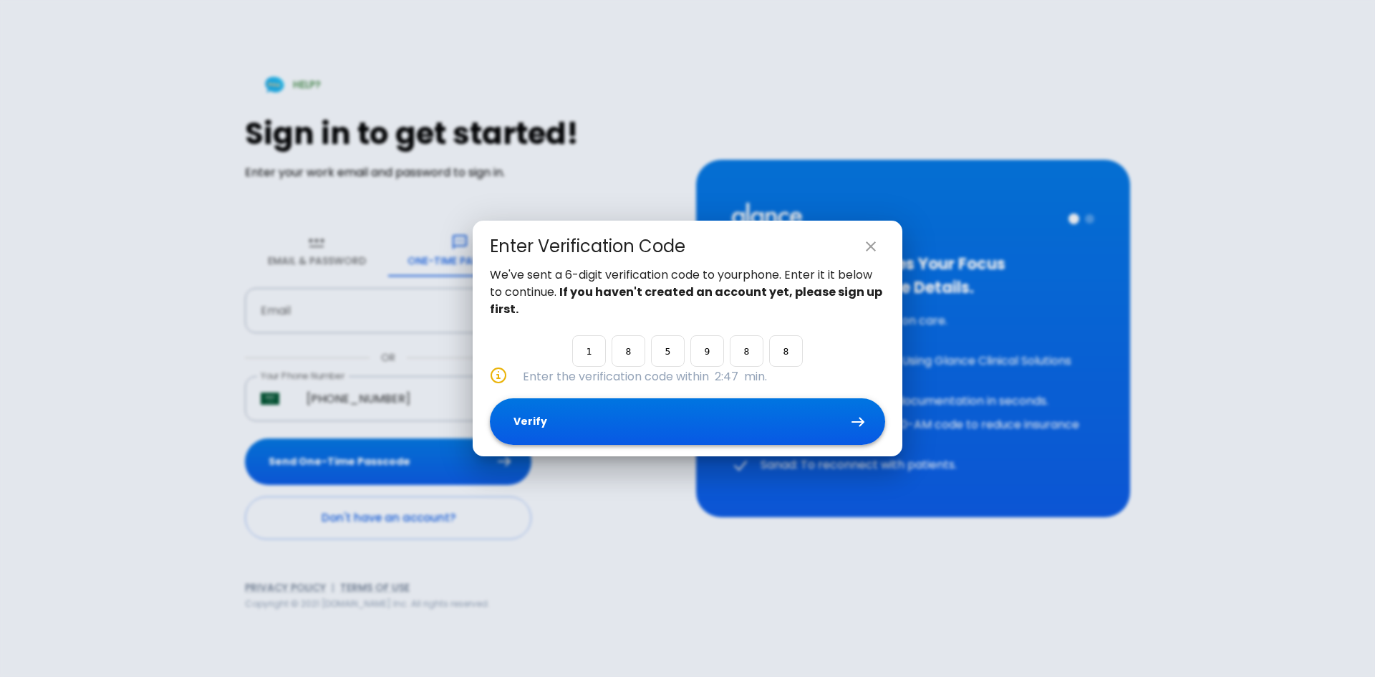
type input "8"
click at [670, 414] on button "Verify" at bounding box center [687, 421] width 395 height 47
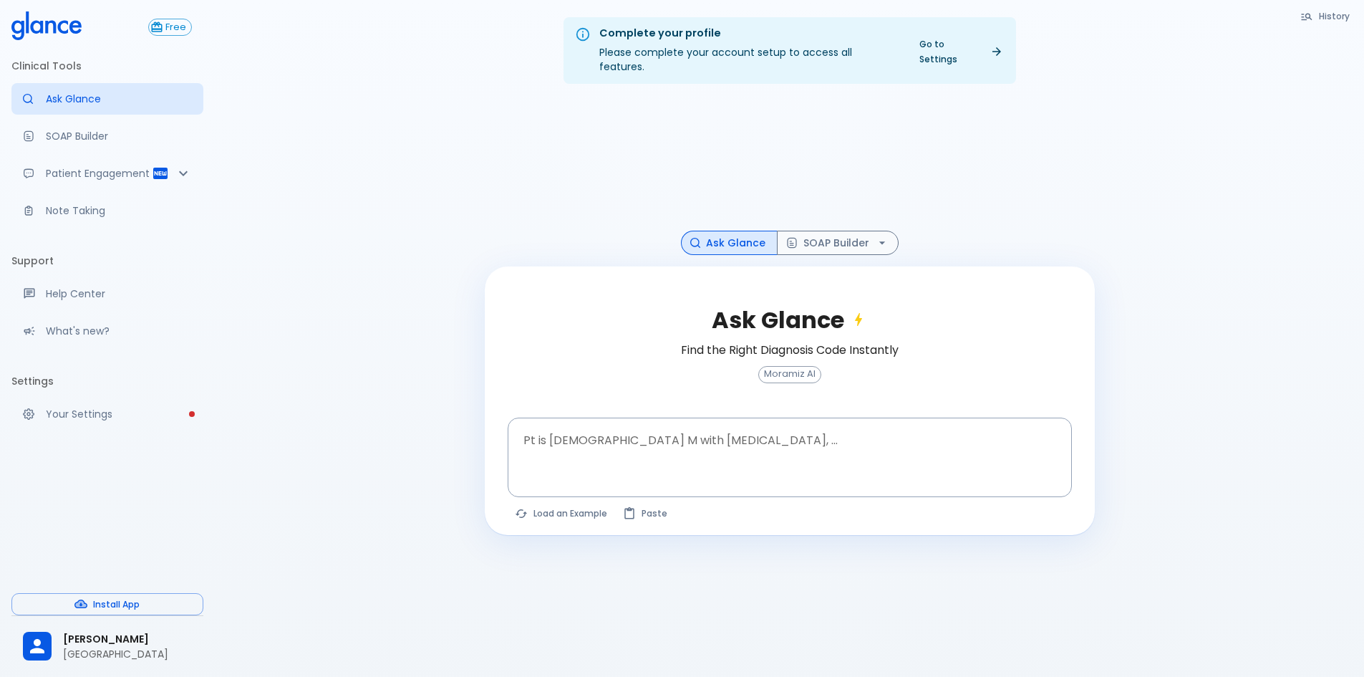
click at [420, 165] on div "Complete your profile Please complete your account setup to access all features…" at bounding box center [790, 355] width 1150 height 711
click at [189, 32] on span "Free" at bounding box center [175, 27] width 31 height 11
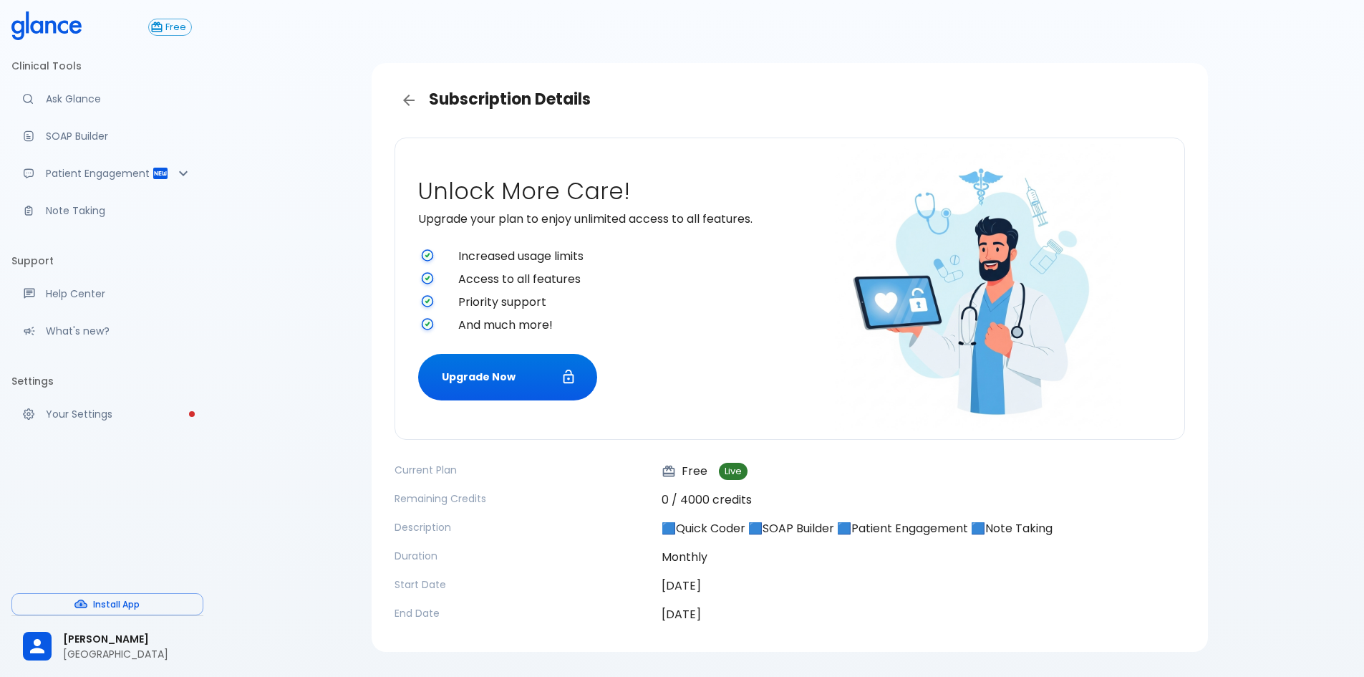
click at [29, 34] on icon at bounding box center [46, 25] width 70 height 29
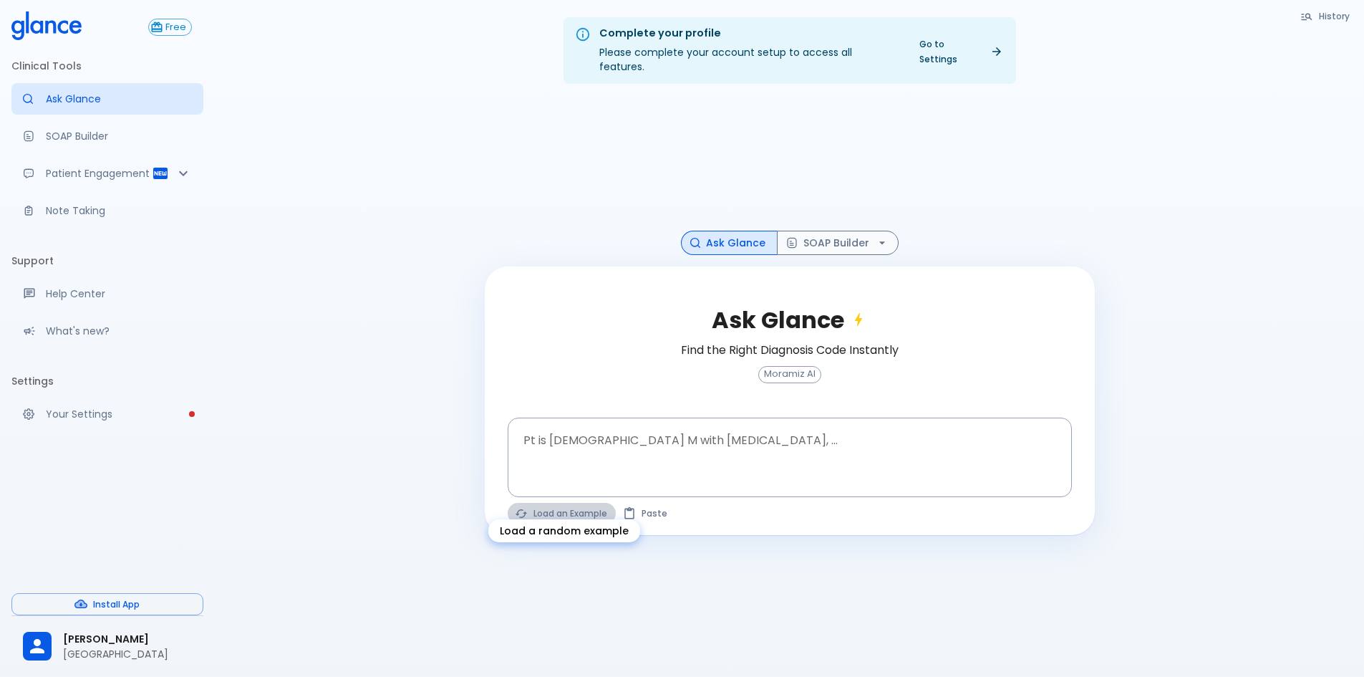
click at [567, 503] on button "Load an Example" at bounding box center [562, 513] width 108 height 21
type textarea "62M, HTN, acute tearing chest pain to back, BP 170/95, asymmetric pulses, CT an…"
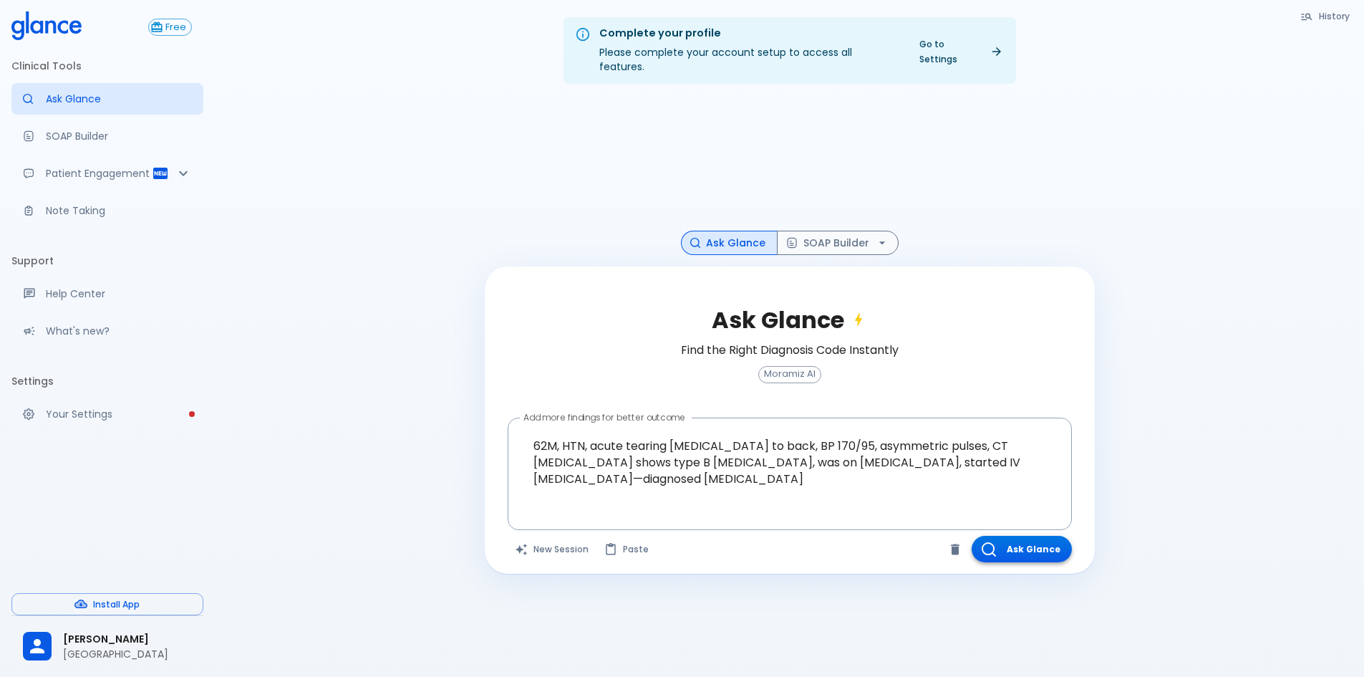
click at [1024, 536] on button "Ask Glance" at bounding box center [1022, 549] width 100 height 27
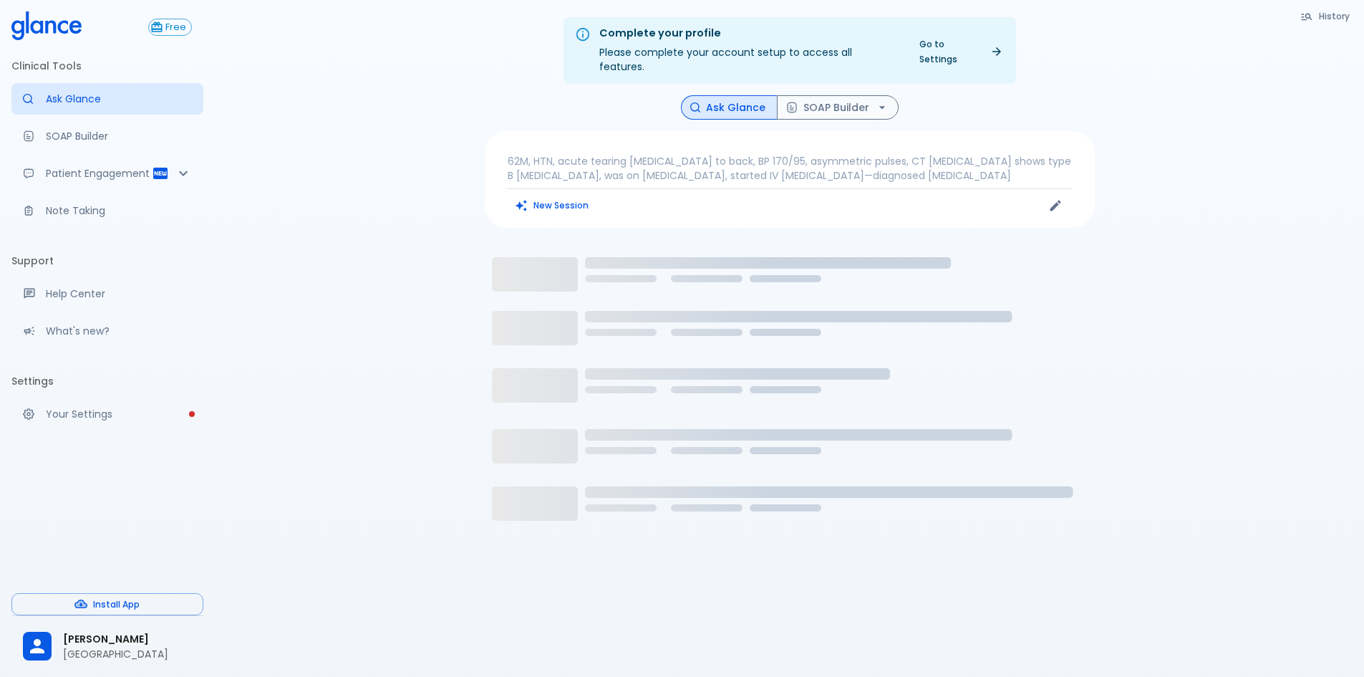
click at [670, 158] on p "62M, HTN, acute tearing chest pain to back, BP 170/95, asymmetric pulses, CT an…" at bounding box center [790, 168] width 564 height 29
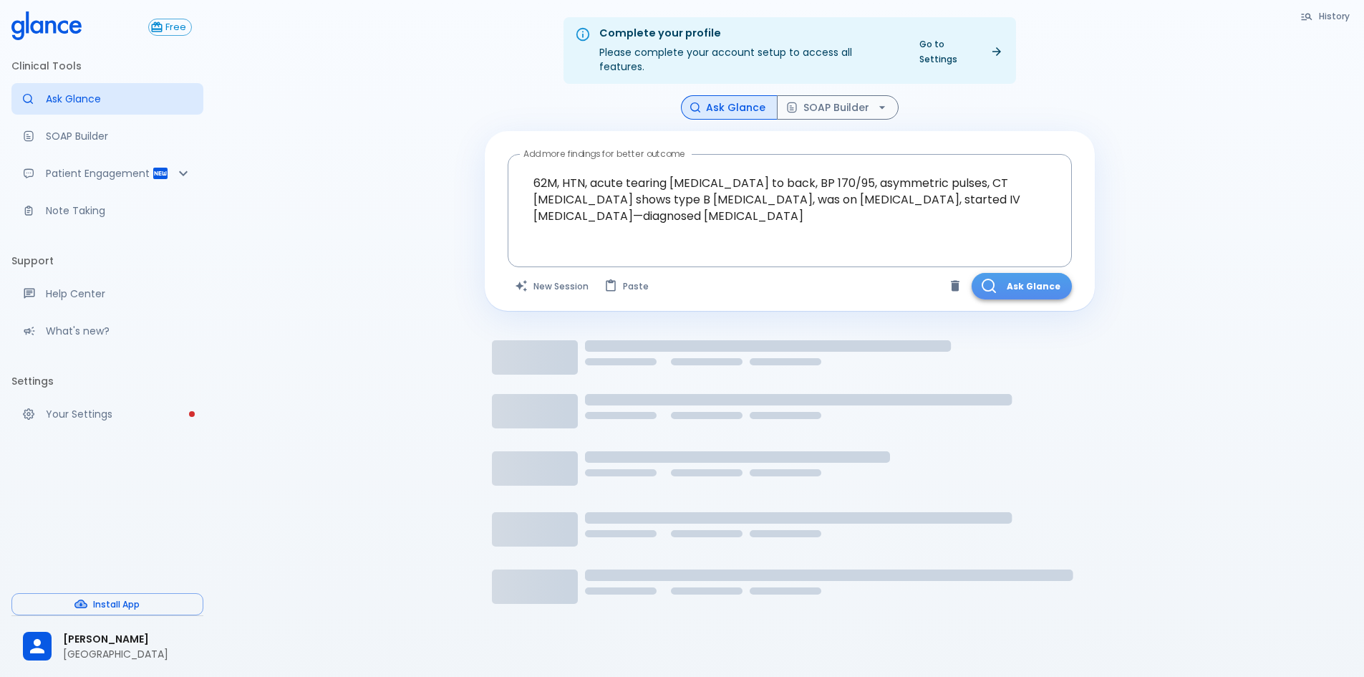
click at [1031, 273] on button "Ask Glance" at bounding box center [1022, 286] width 100 height 27
